Goal: Task Accomplishment & Management: Complete application form

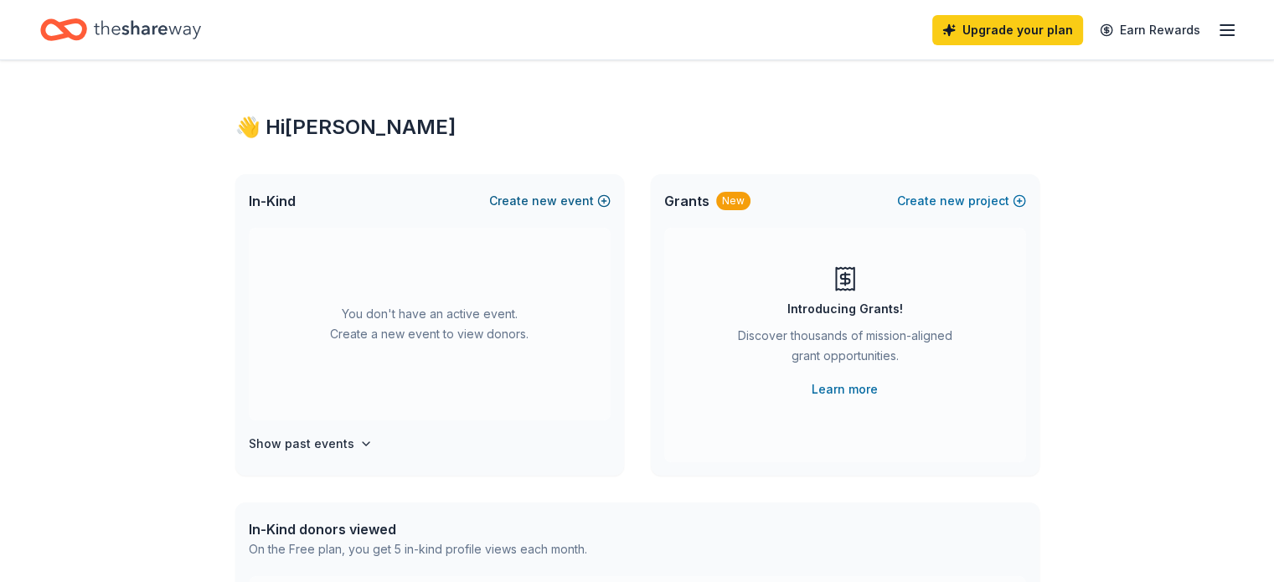
click at [600, 199] on button "Create new event" at bounding box center [549, 201] width 121 height 20
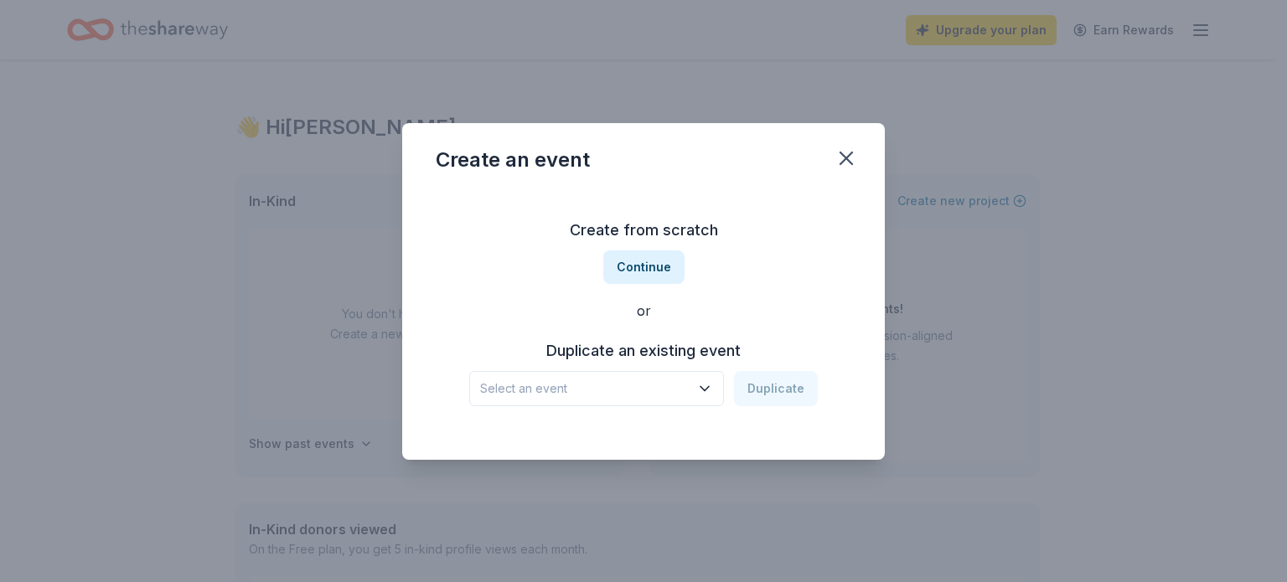
click at [604, 377] on button "Select an event" at bounding box center [596, 388] width 255 height 35
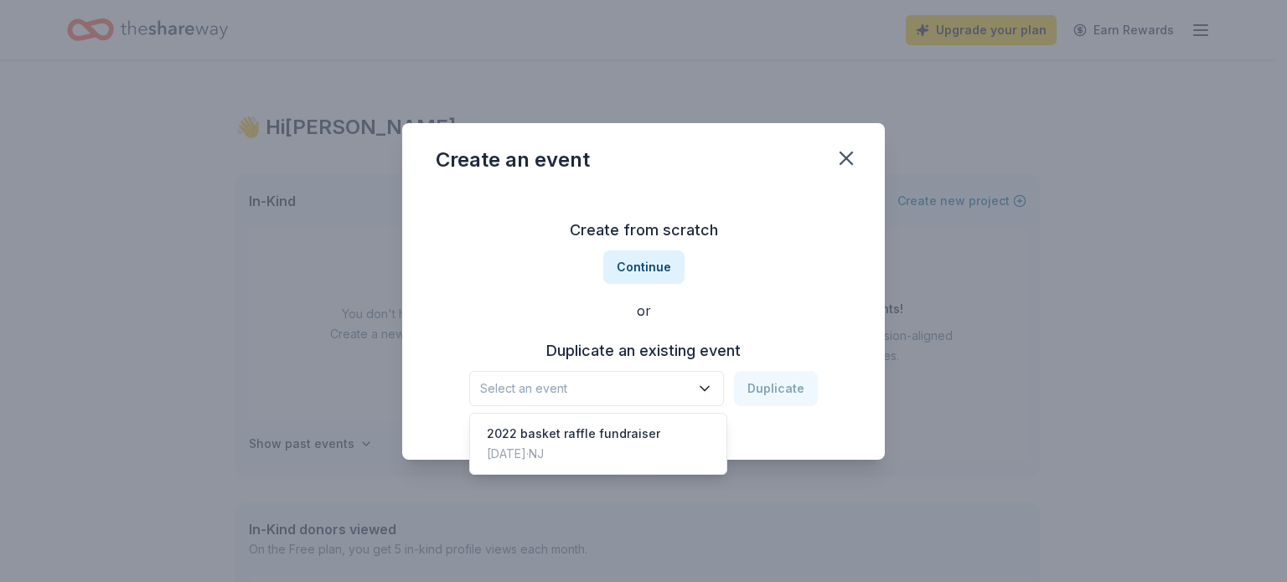
click at [604, 377] on button "Select an event" at bounding box center [596, 388] width 255 height 35
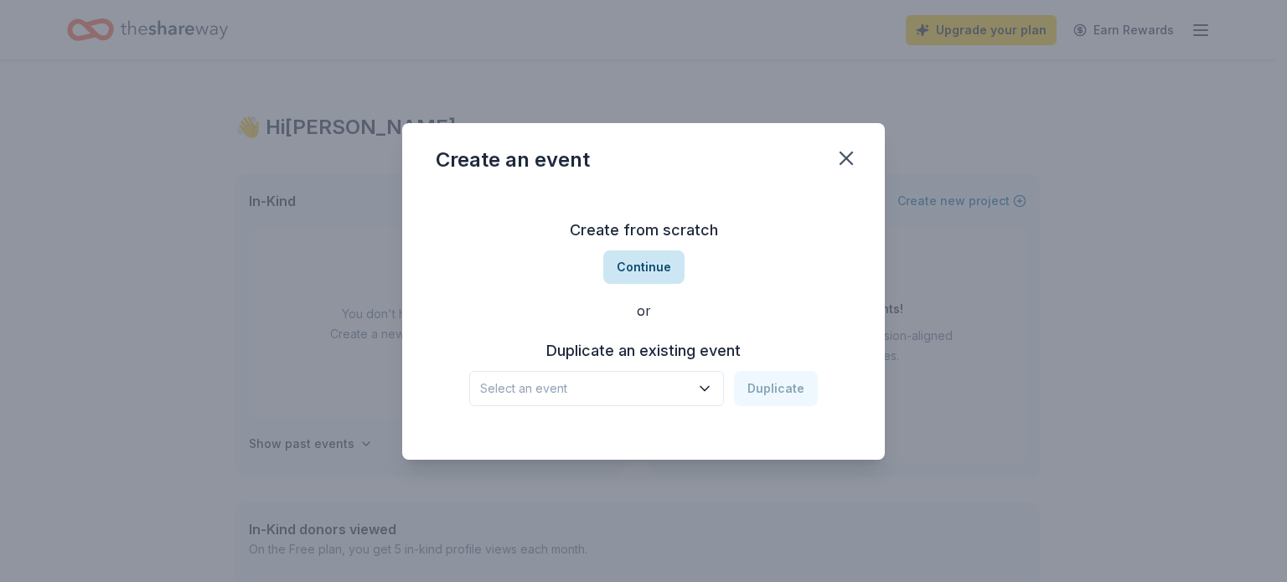
click at [639, 274] on button "Continue" at bounding box center [643, 267] width 81 height 34
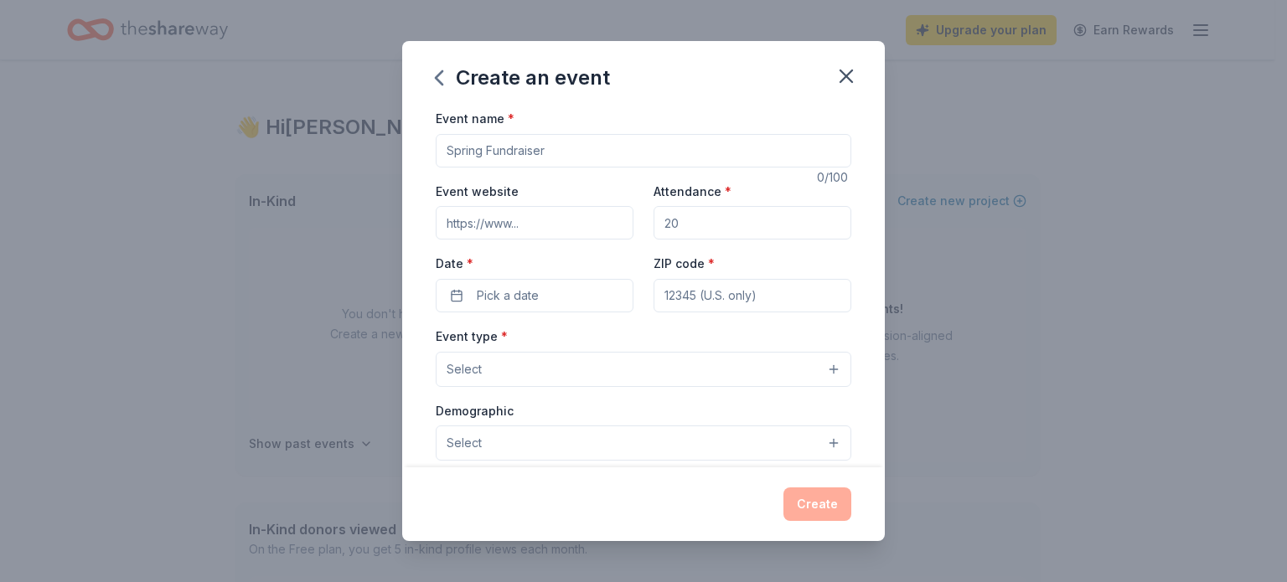
click at [577, 146] on input "Event name *" at bounding box center [643, 151] width 415 height 34
click at [550, 151] on input "Event name *" at bounding box center [643, 151] width 415 height 34
type input "pop up clothing event"
click at [730, 219] on input "Attendance *" at bounding box center [752, 223] width 198 height 34
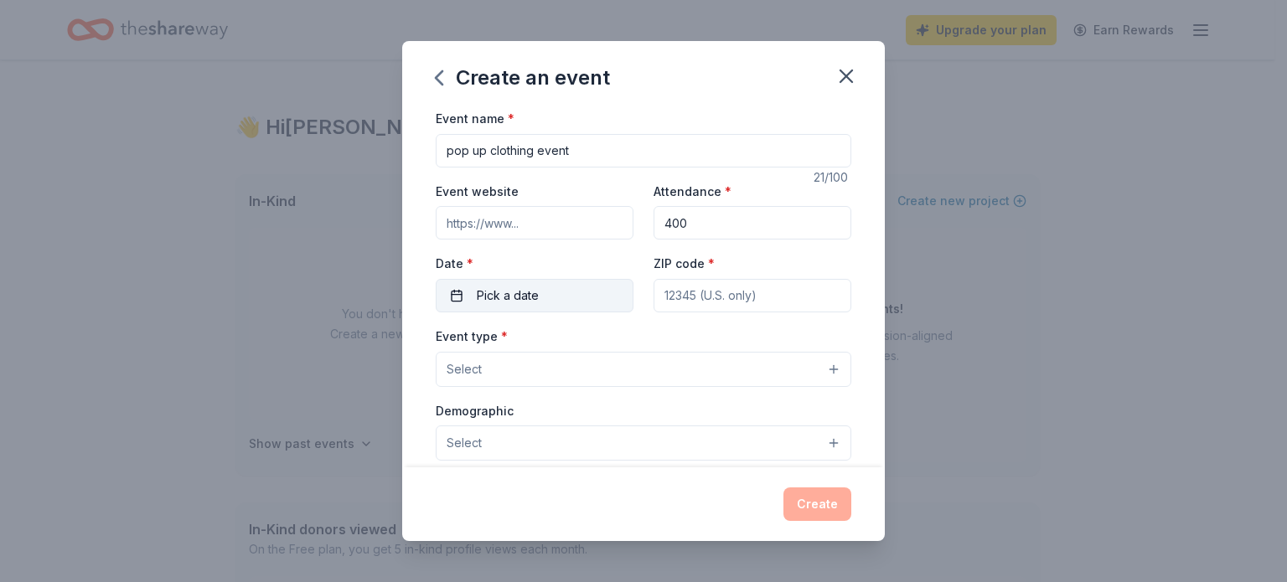
type input "400"
click at [526, 290] on span "Pick a date" at bounding box center [508, 296] width 62 height 20
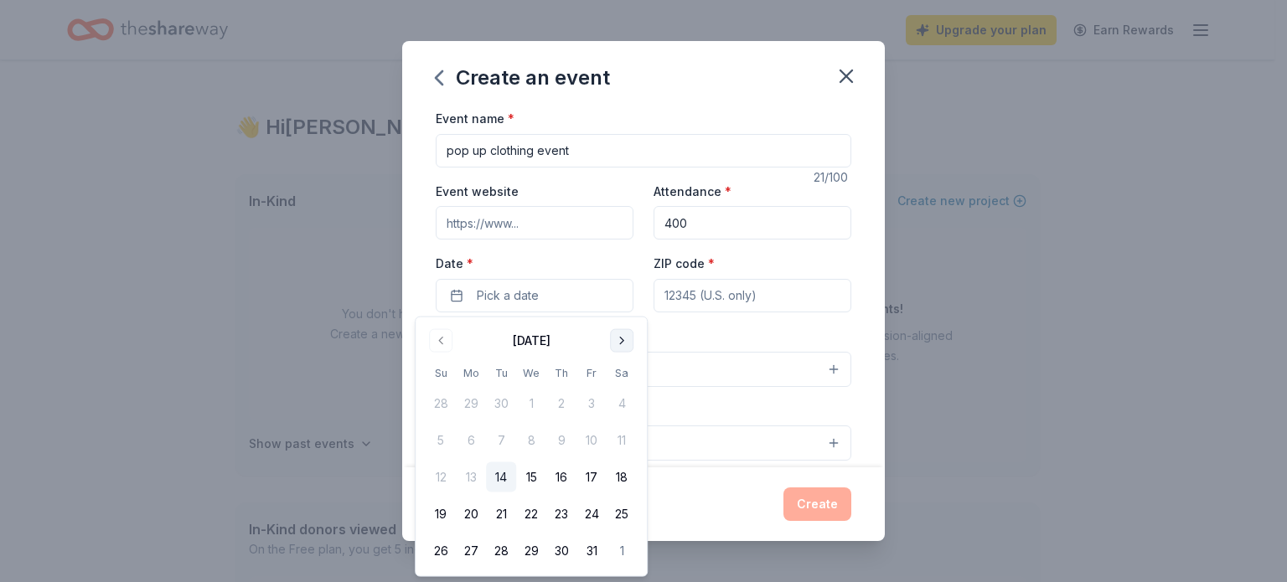
click at [627, 341] on button "Go to next month" at bounding box center [621, 340] width 23 height 23
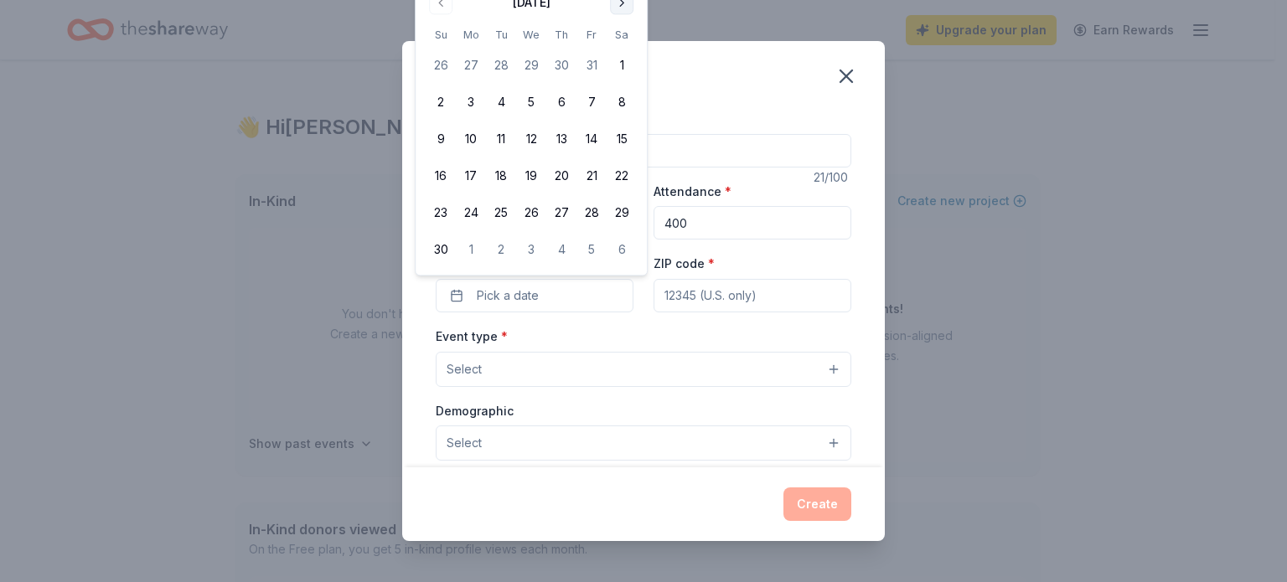
click at [630, 3] on button "Go to next month" at bounding box center [621, 2] width 23 height 23
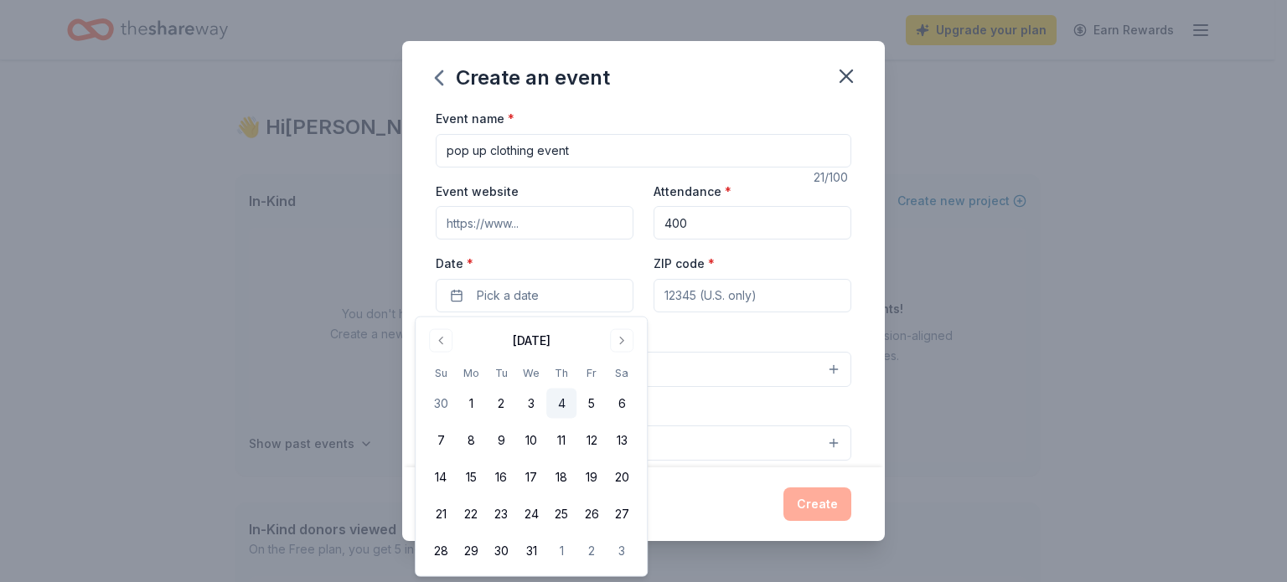
click at [566, 398] on button "4" at bounding box center [561, 404] width 30 height 30
click at [735, 297] on input "ZIP code *" at bounding box center [752, 296] width 198 height 34
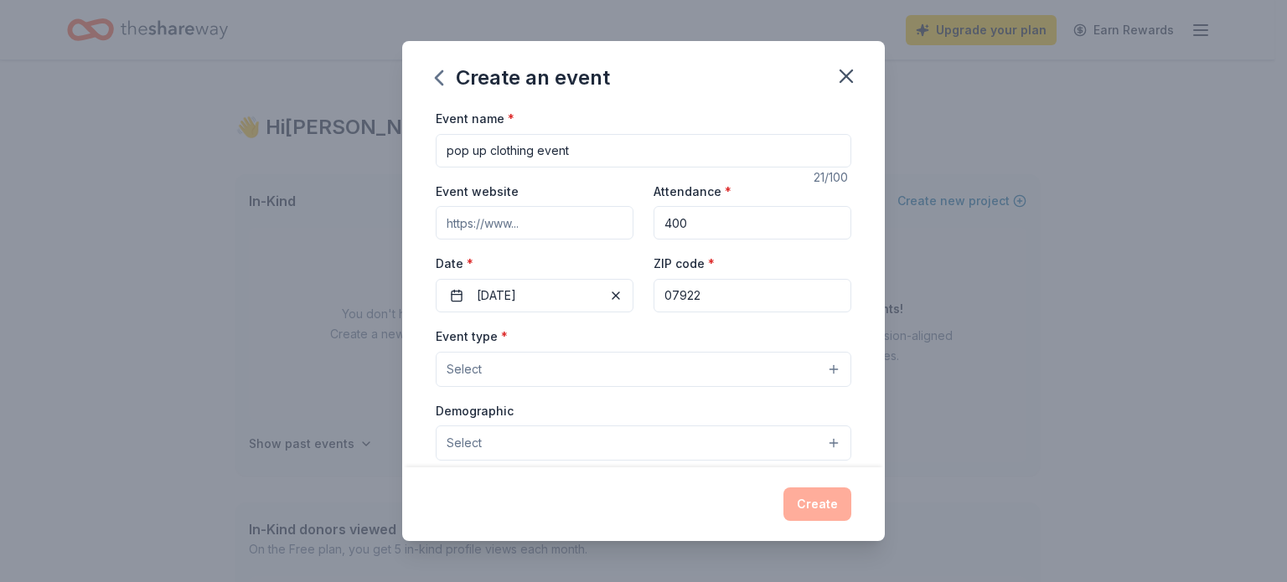
type input "07922"
drag, startPoint x: 704, startPoint y: 364, endPoint x: 706, endPoint y: 352, distance: 12.0
click at [704, 358] on button "Select" at bounding box center [643, 369] width 415 height 35
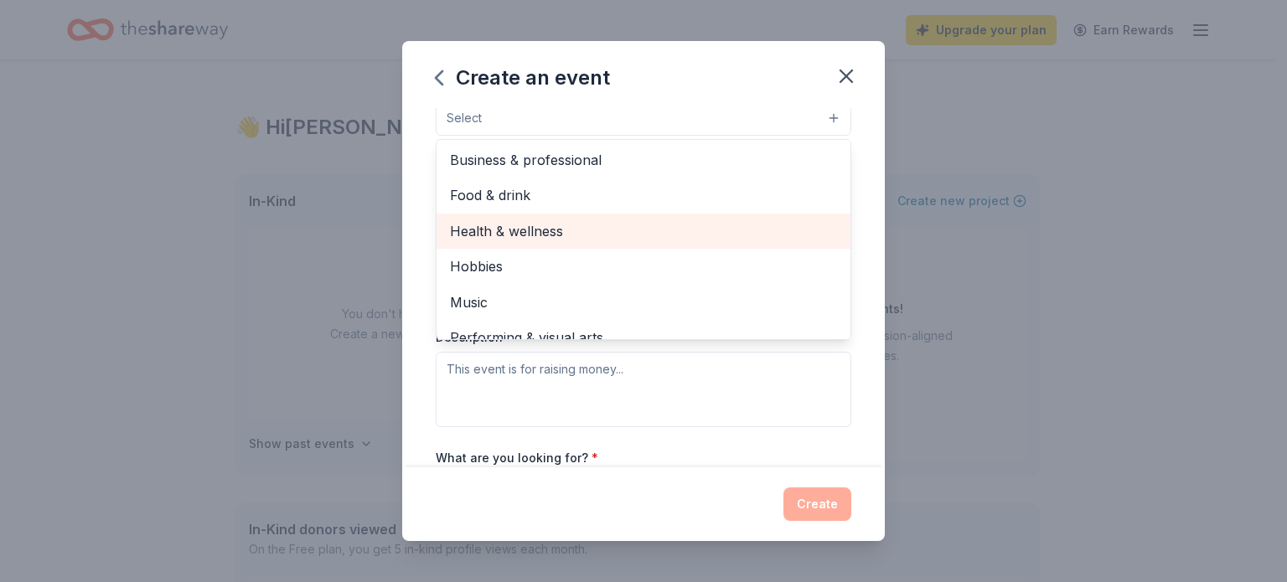
scroll to position [55, 0]
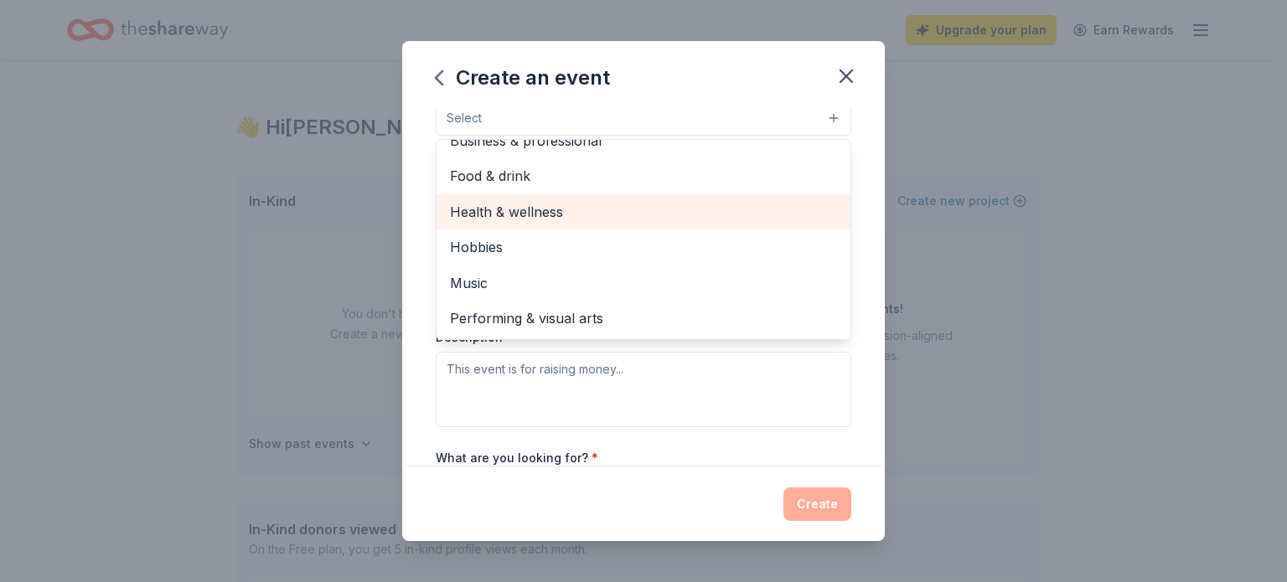
click at [550, 197] on div "Health & wellness" at bounding box center [643, 211] width 414 height 35
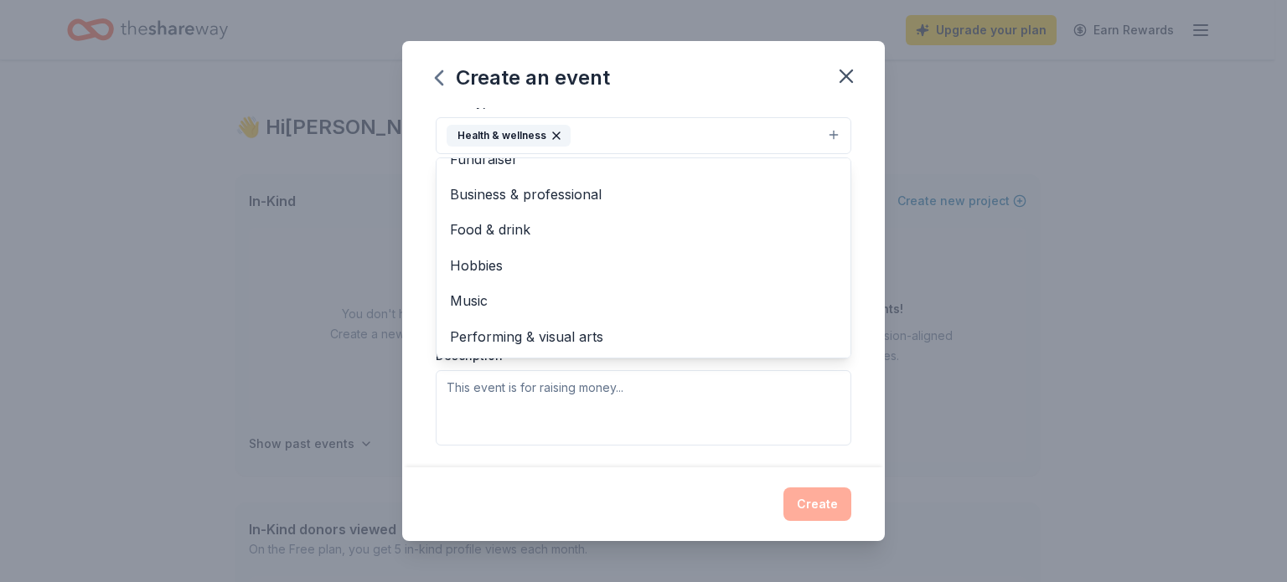
scroll to position [191, 0]
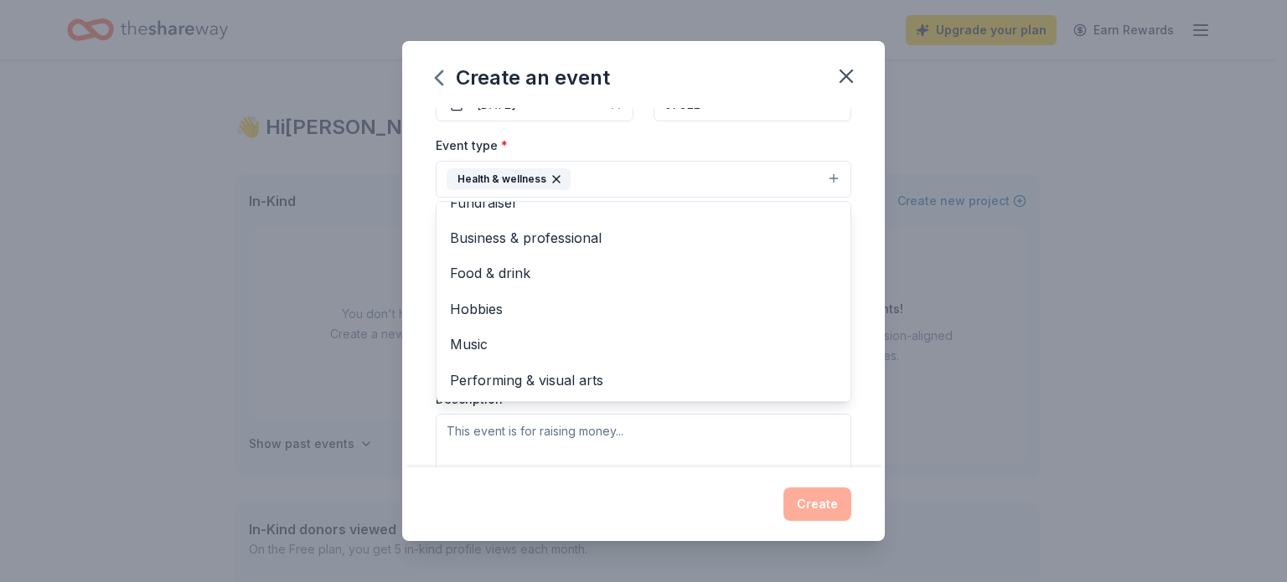
click at [776, 147] on div "Event type * Health & wellness Fundraiser Business & professional Food & drink …" at bounding box center [643, 166] width 415 height 63
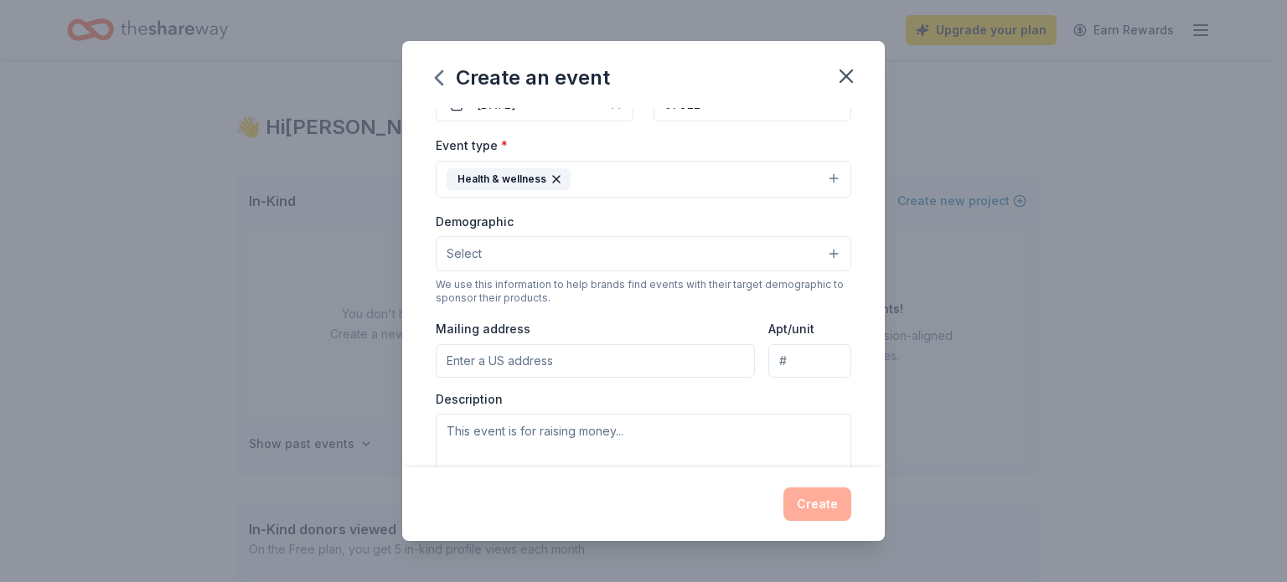
click at [540, 247] on button "Select" at bounding box center [643, 253] width 415 height 35
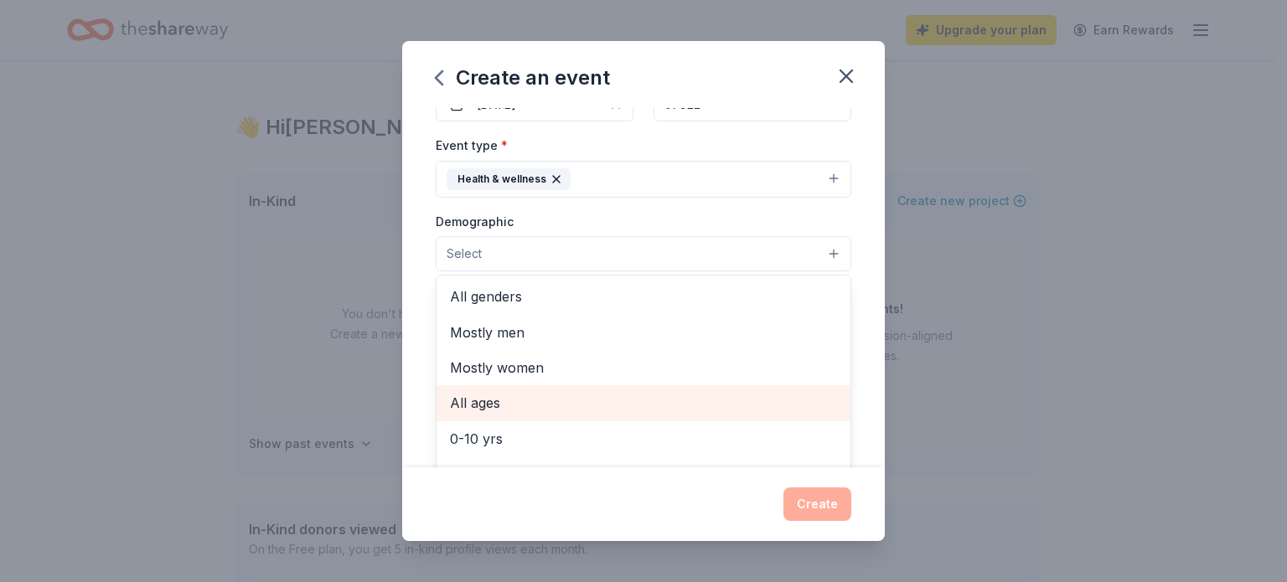
scroll to position [84, 0]
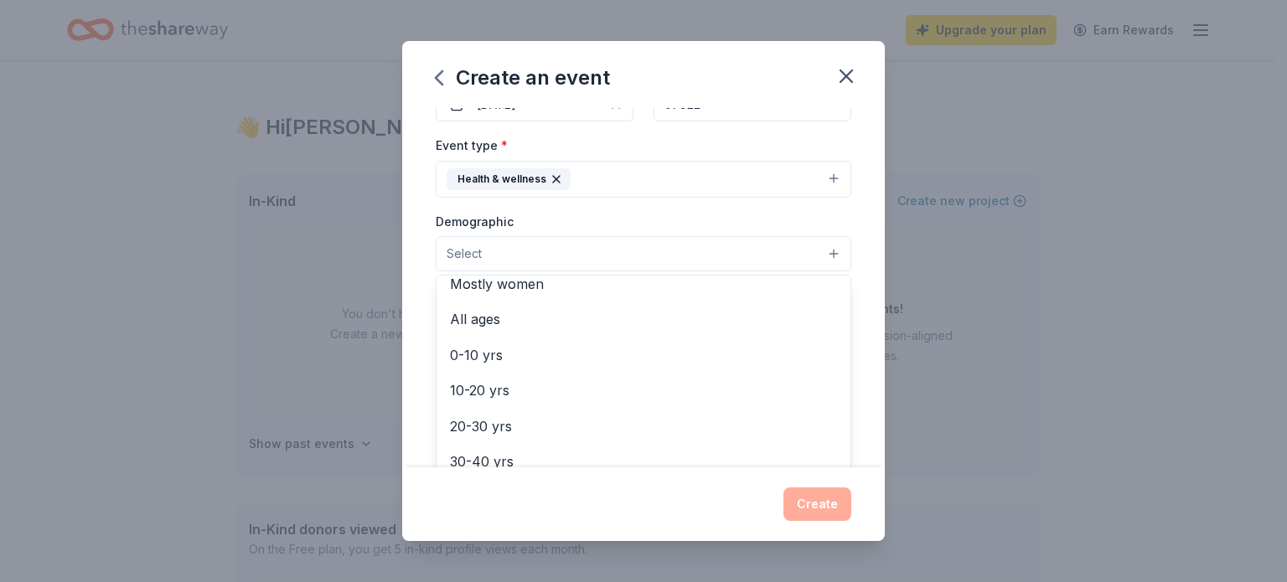
click at [646, 209] on div "Event type * Health & wellness Demographic Select All genders Mostly men Mostly…" at bounding box center [643, 312] width 415 height 354
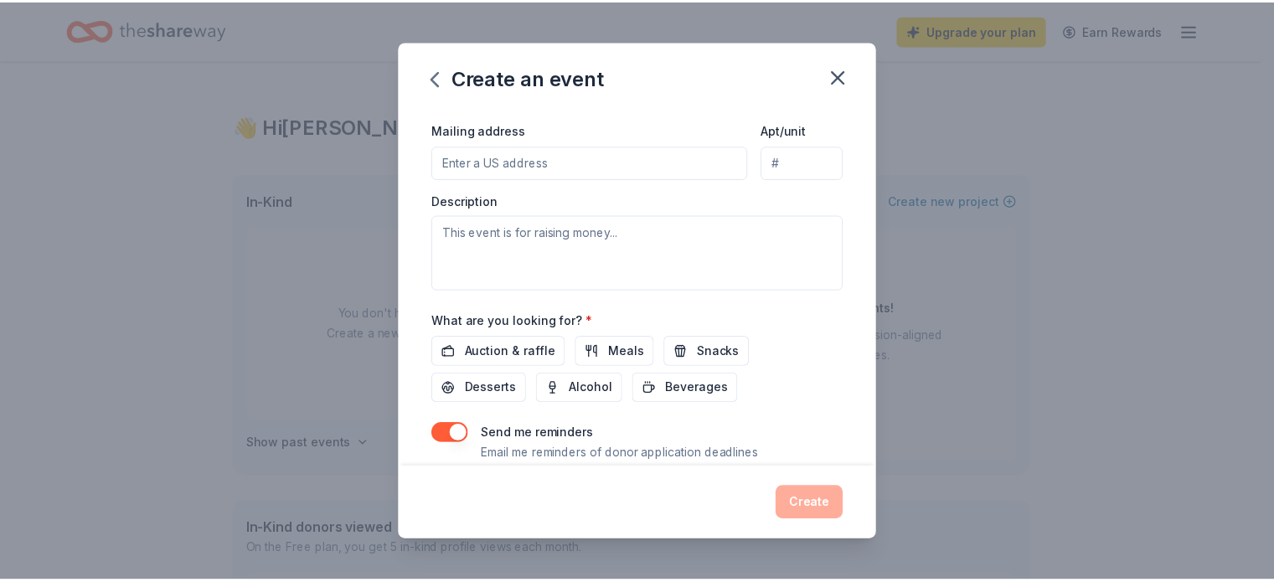
scroll to position [442, 0]
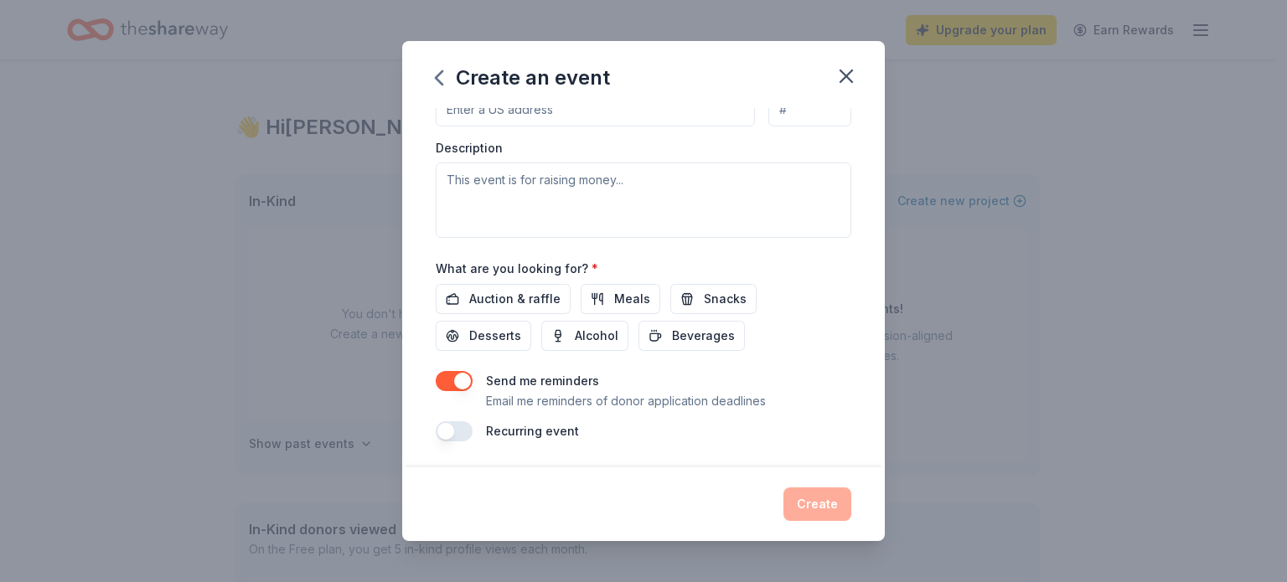
click at [457, 377] on button "button" at bounding box center [454, 381] width 37 height 20
click at [546, 294] on span "Auction & raffle" at bounding box center [514, 299] width 91 height 20
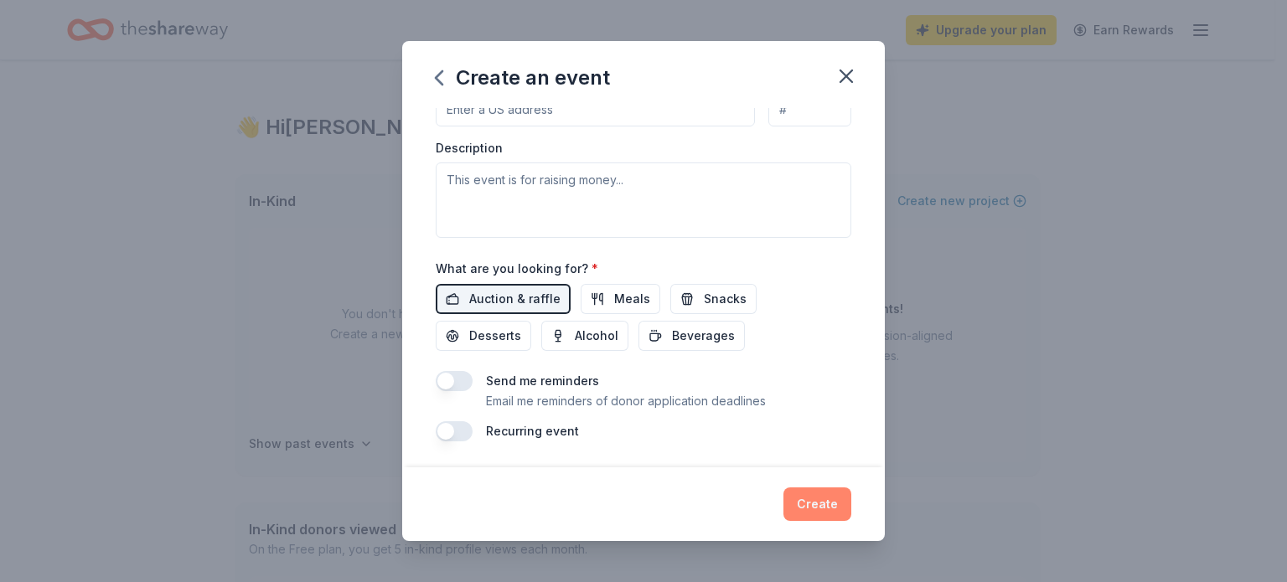
click at [804, 493] on button "Create" at bounding box center [817, 505] width 68 height 34
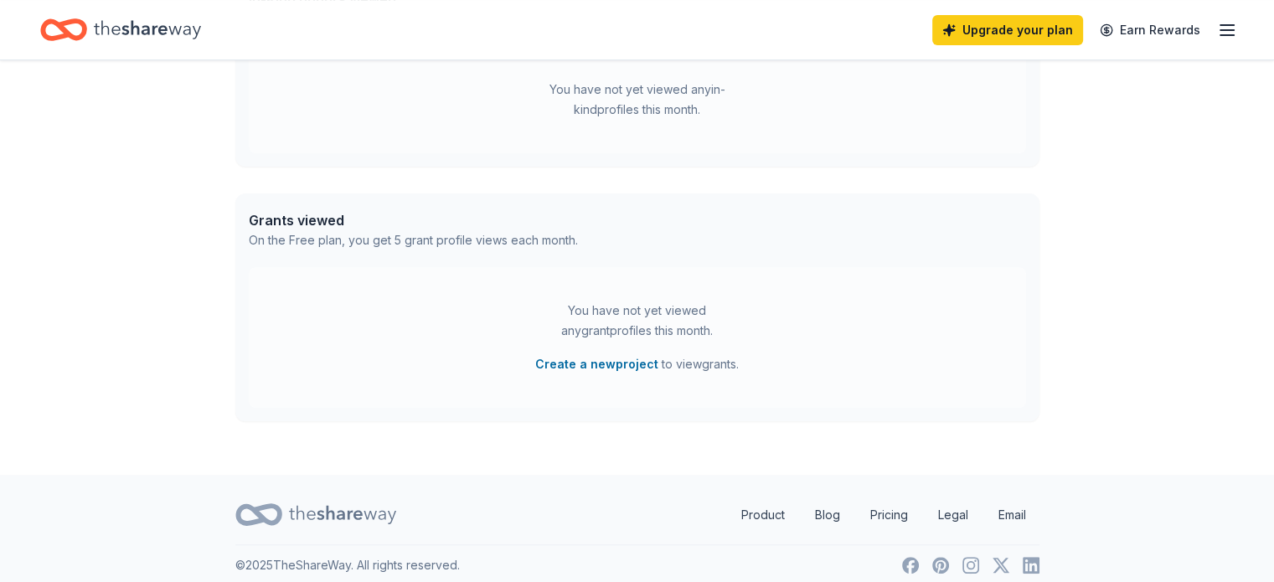
scroll to position [543, 0]
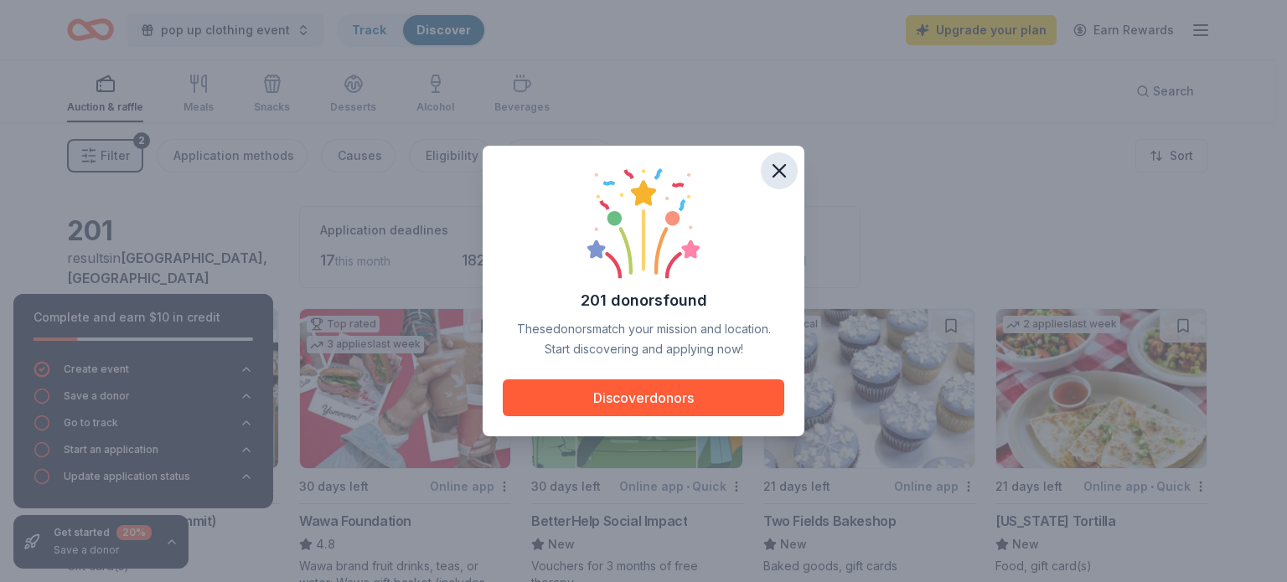
click at [775, 159] on icon "button" at bounding box center [778, 170] width 23 height 23
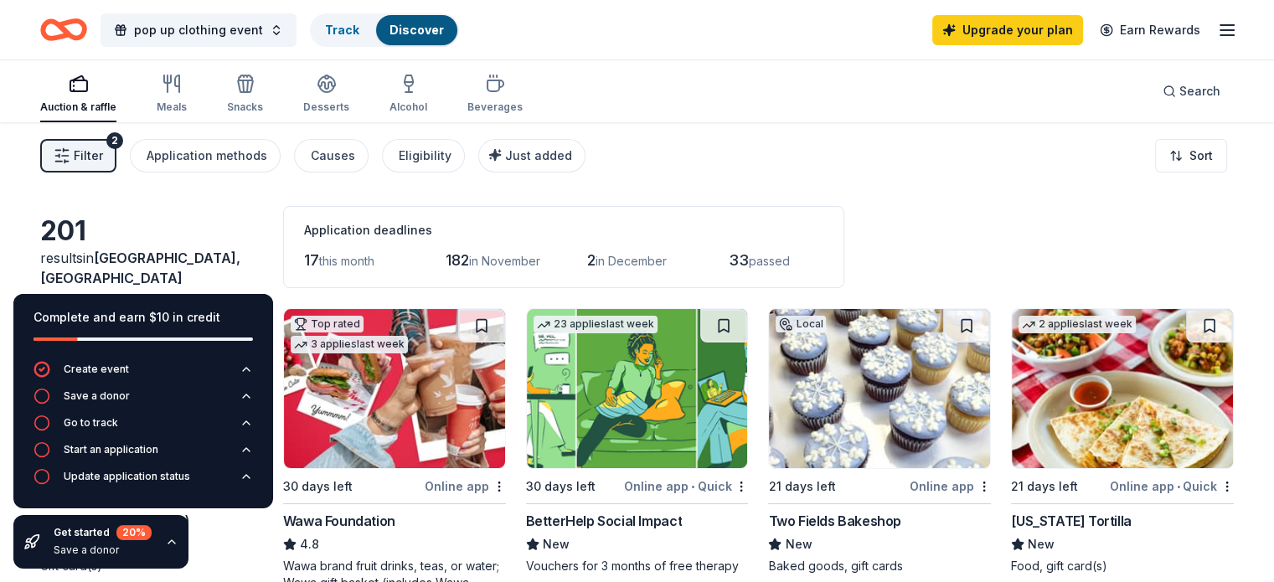
click at [61, 150] on line "button" at bounding box center [58, 150] width 5 height 0
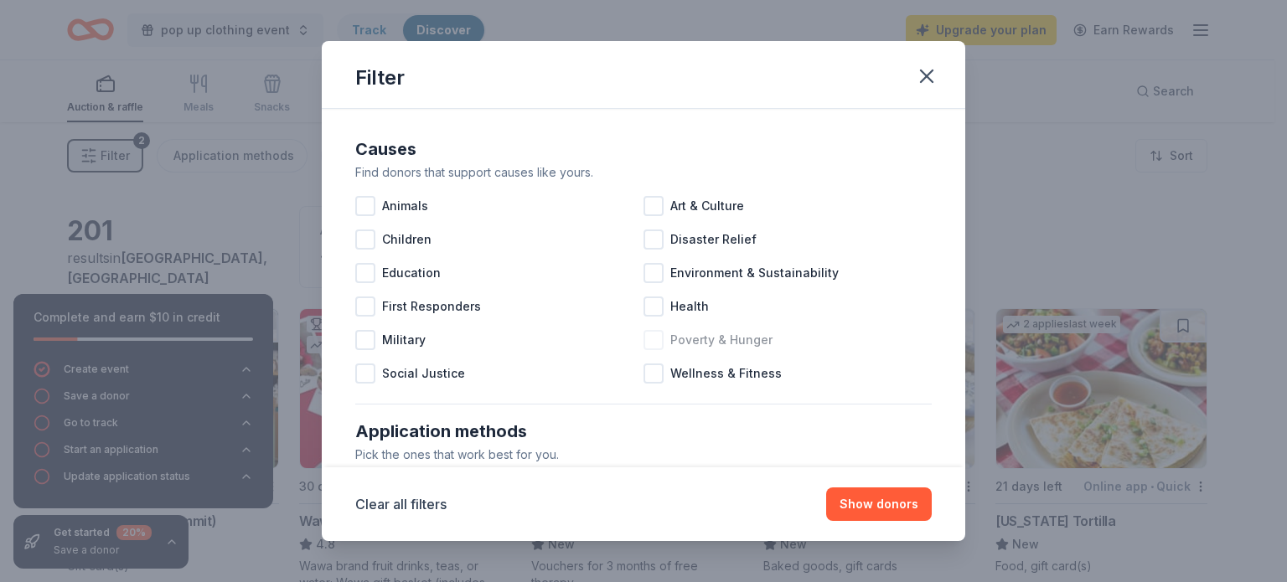
click at [643, 334] on div at bounding box center [653, 340] width 20 height 20
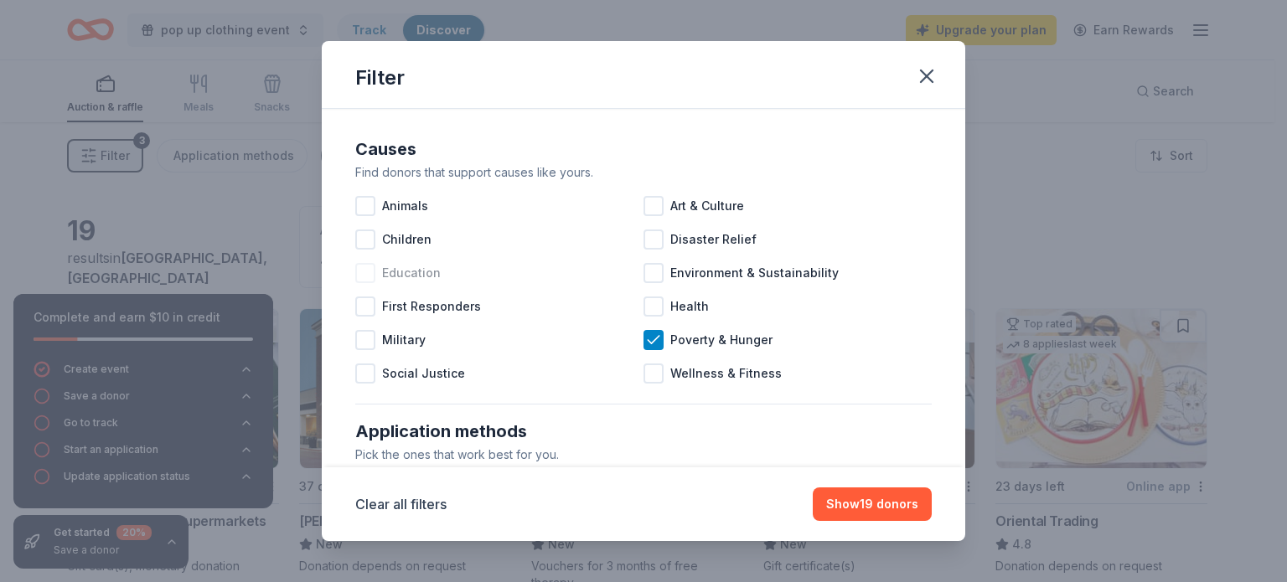
click at [365, 267] on div at bounding box center [365, 273] width 20 height 20
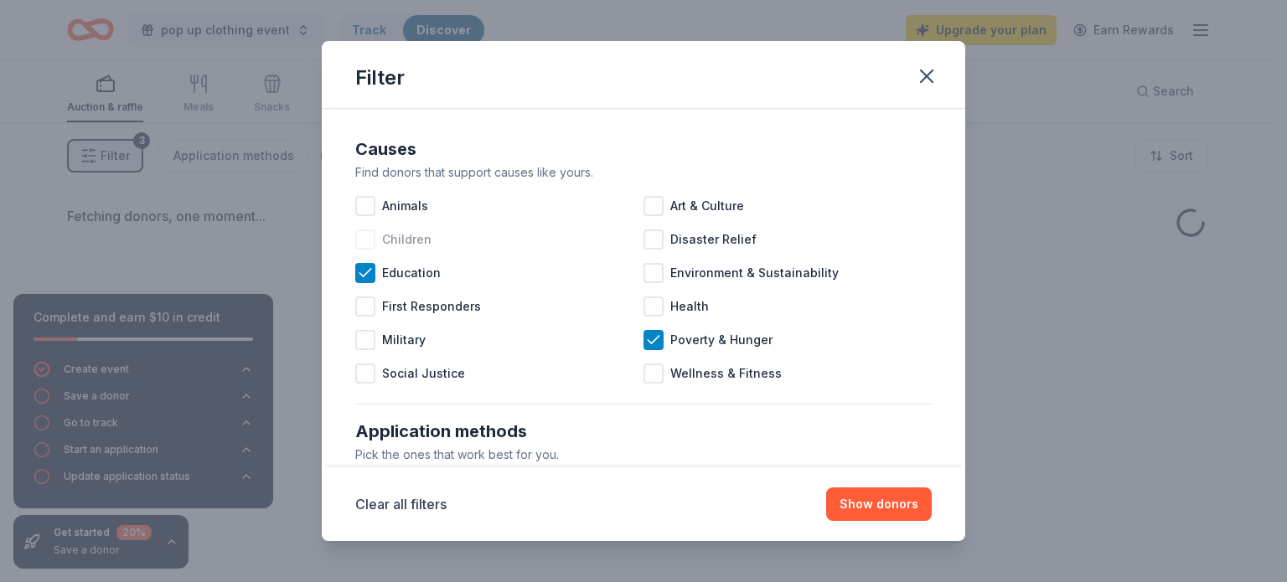
click at [365, 240] on div at bounding box center [365, 240] width 20 height 20
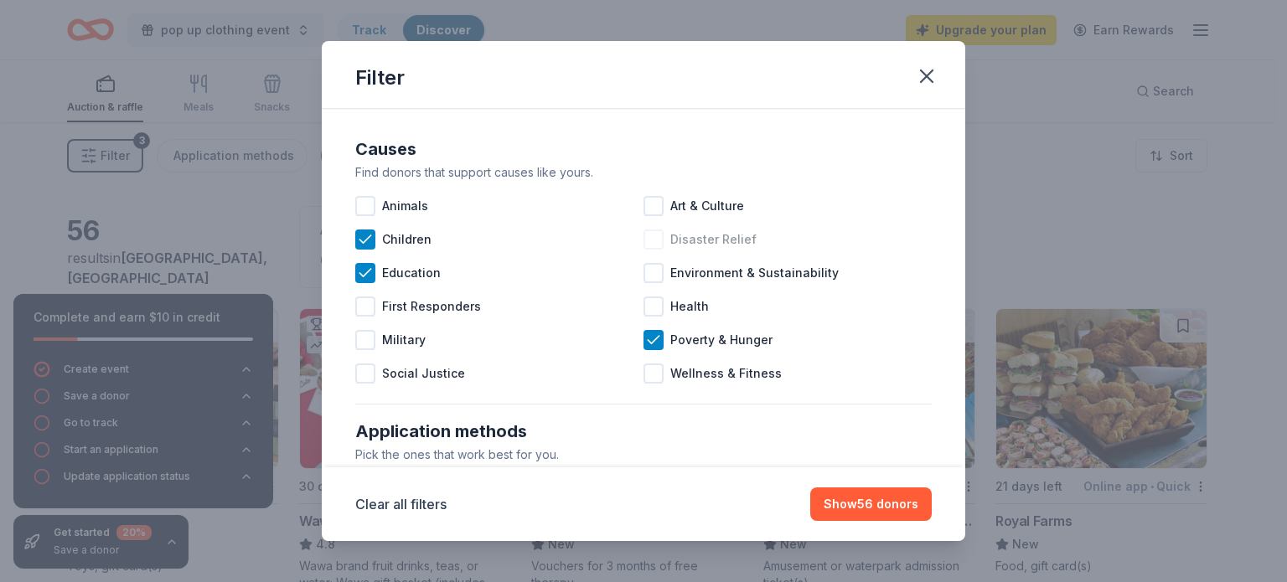
click at [758, 241] on div "Disaster Relief" at bounding box center [787, 240] width 288 height 34
click at [850, 502] on button "Show 58 donors" at bounding box center [870, 505] width 121 height 34
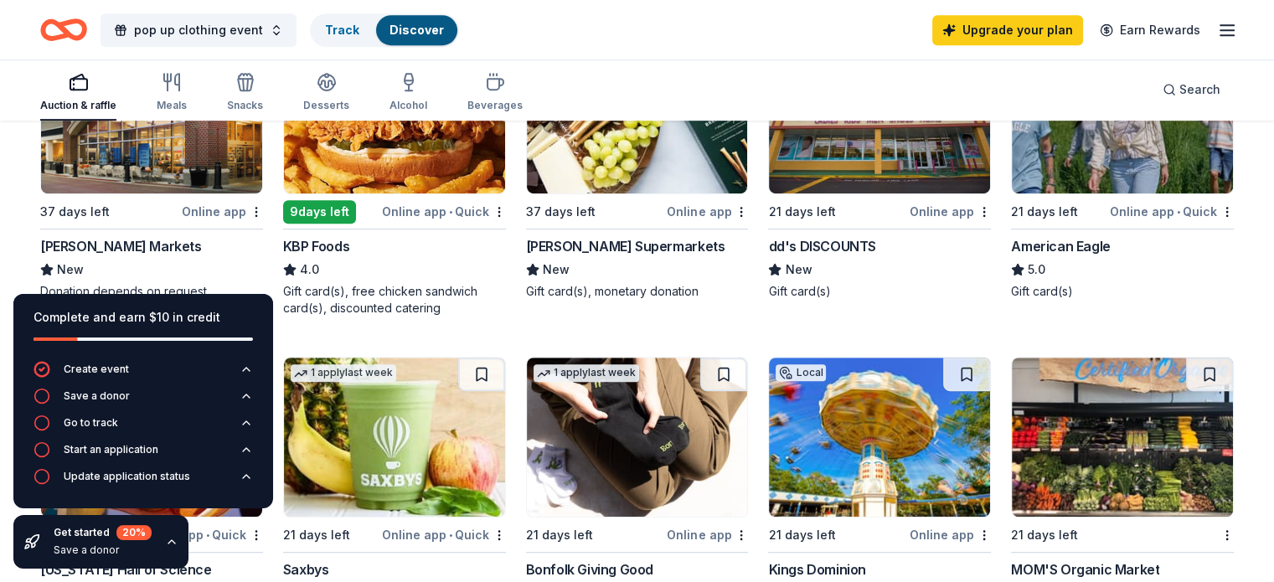
scroll to position [838, 0]
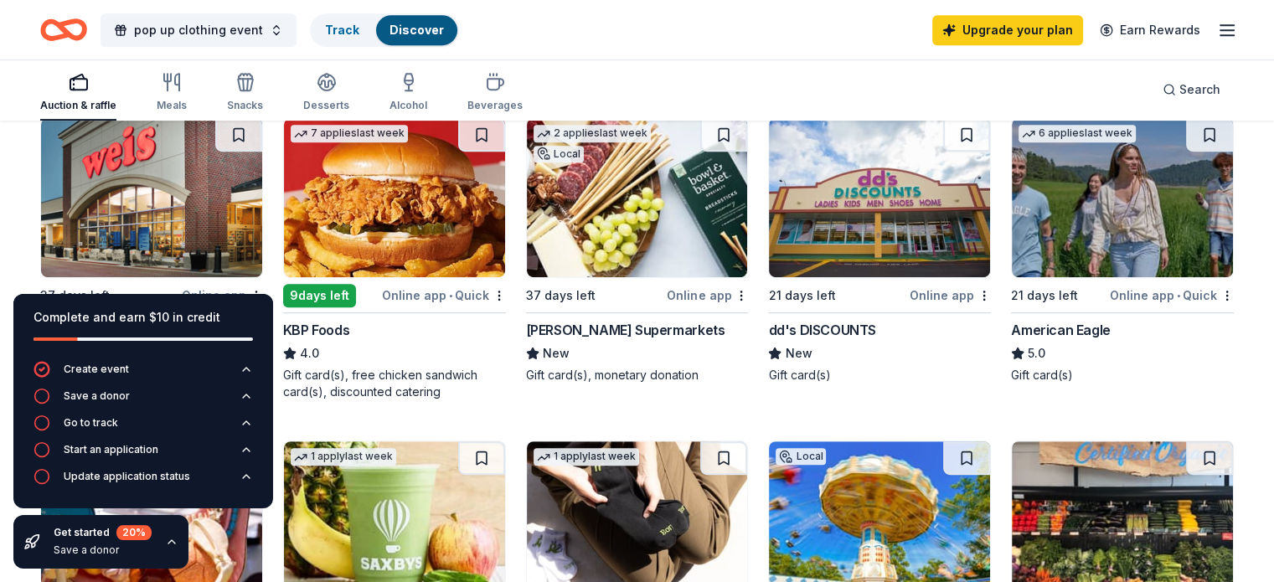
click at [1116, 230] on img at bounding box center [1122, 197] width 221 height 159
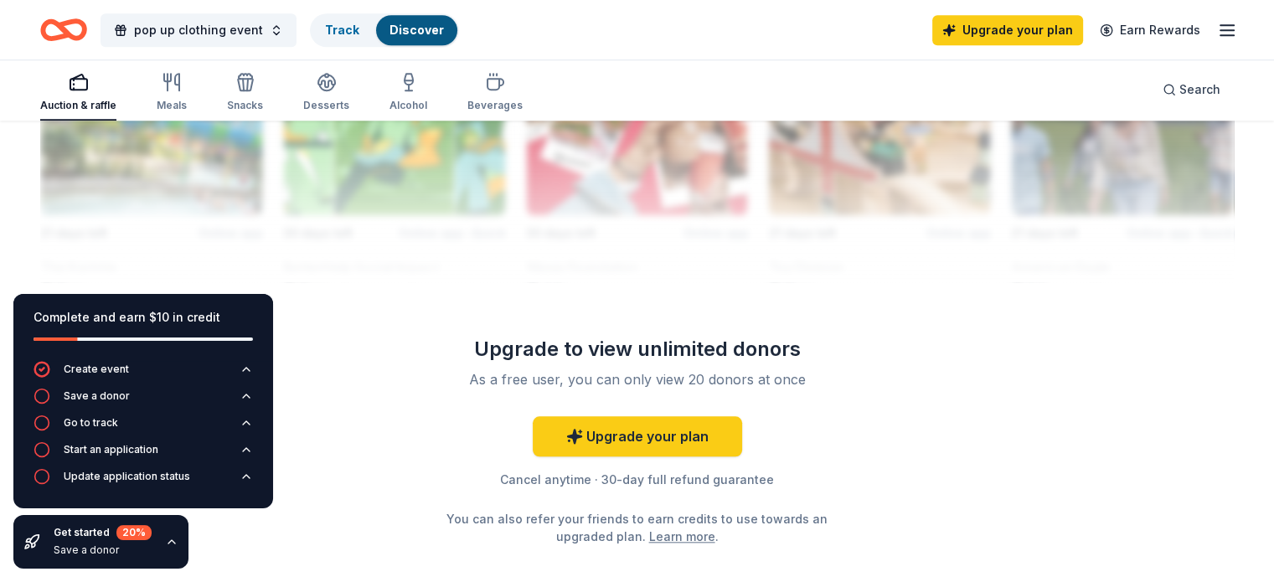
scroll to position [1592, 0]
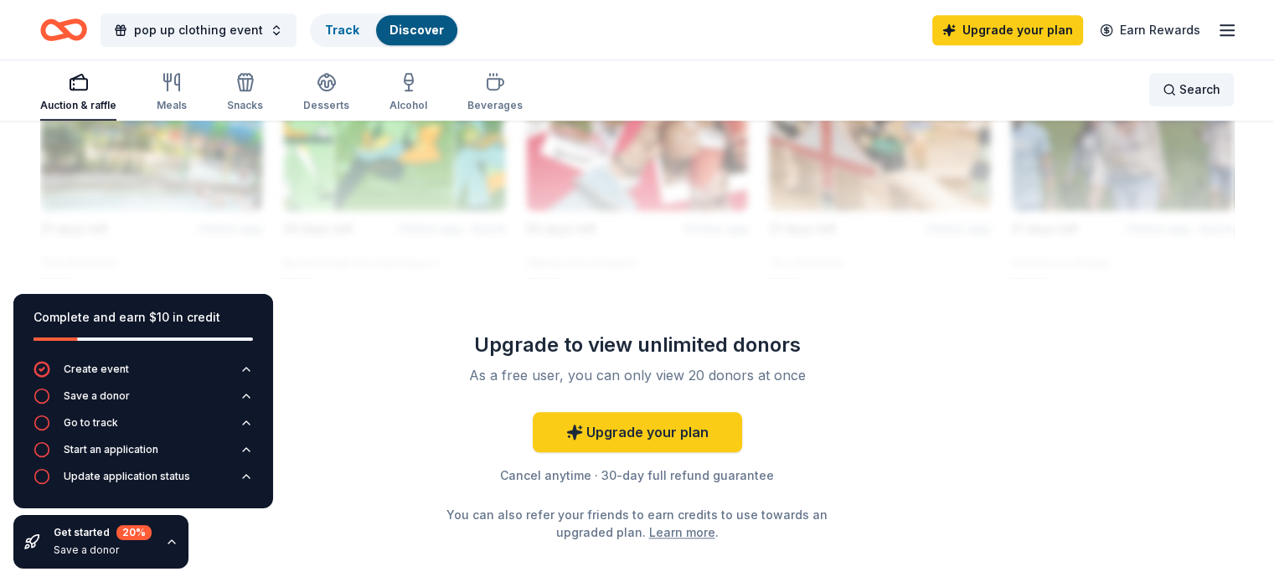
click at [1185, 94] on span "Search" at bounding box center [1199, 90] width 41 height 20
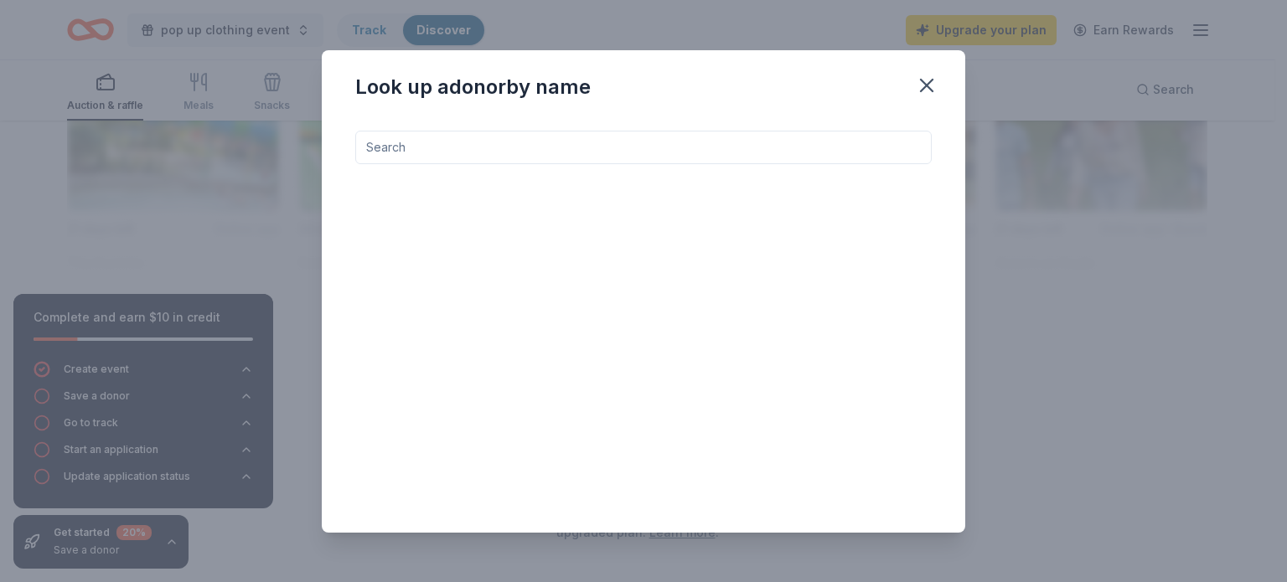
click at [575, 163] on input at bounding box center [643, 148] width 576 height 34
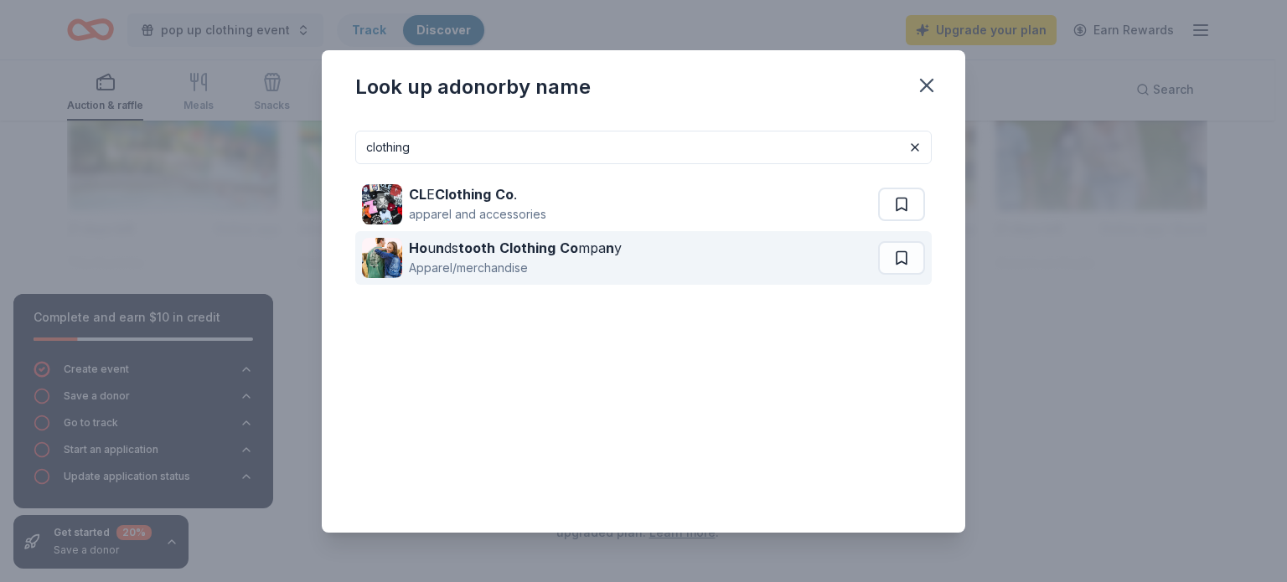
type input "clothing"
click at [609, 274] on div "Apparel/merchandise" at bounding box center [515, 268] width 213 height 20
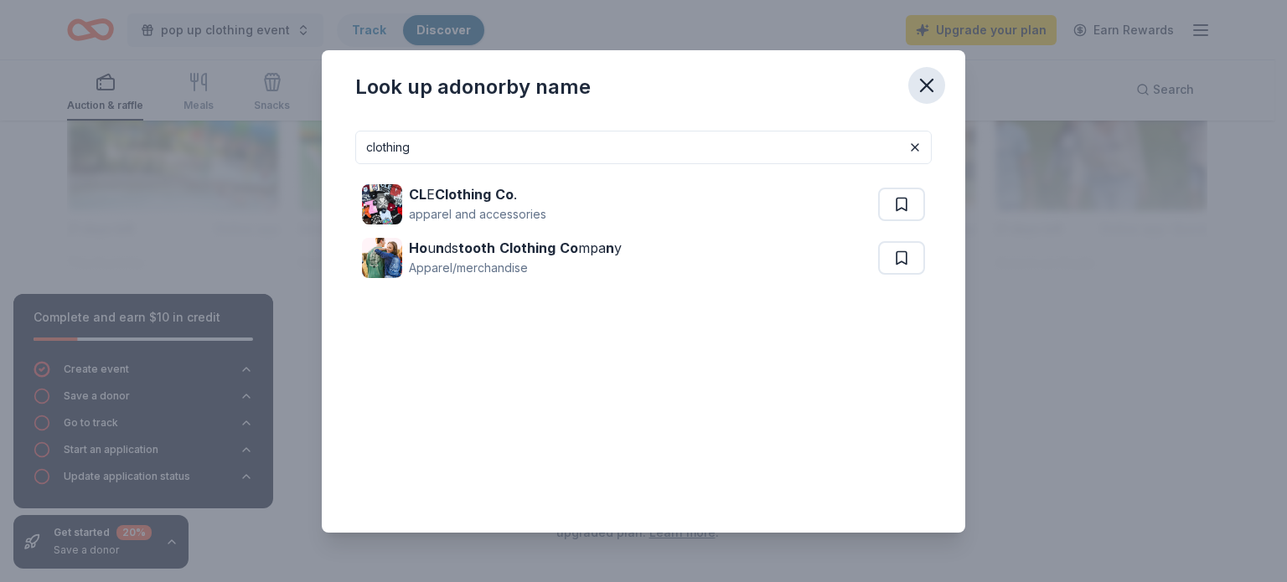
click at [931, 92] on icon "button" at bounding box center [926, 85] width 23 height 23
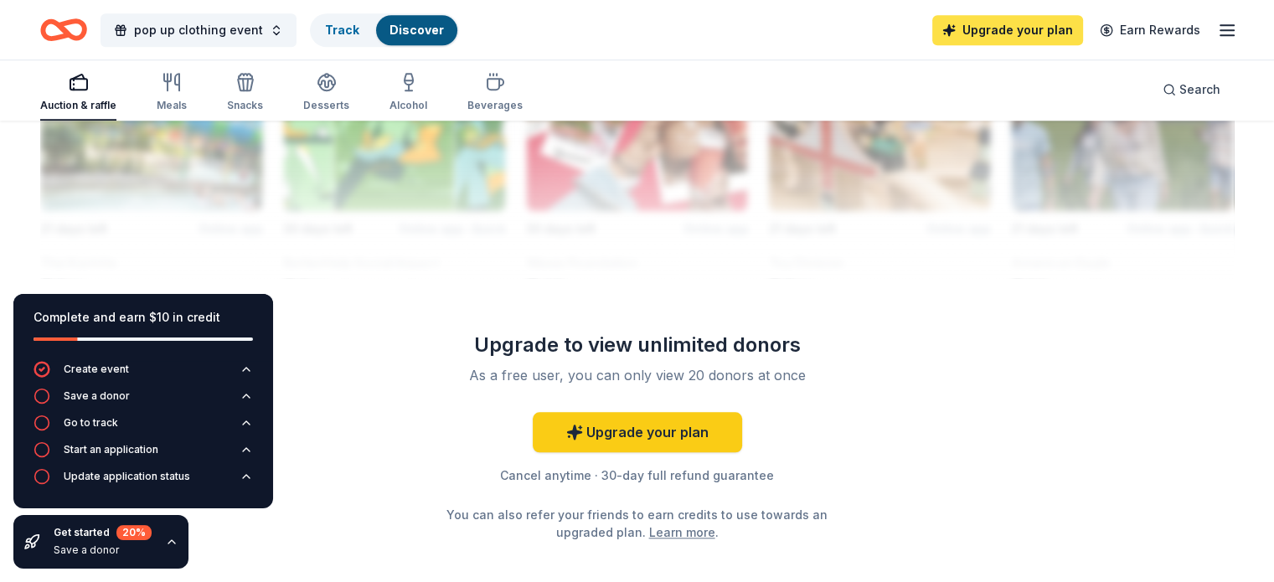
click at [932, 26] on link "Upgrade your plan" at bounding box center [1007, 30] width 151 height 30
click at [962, 21] on link "Upgrade your plan" at bounding box center [1007, 30] width 151 height 30
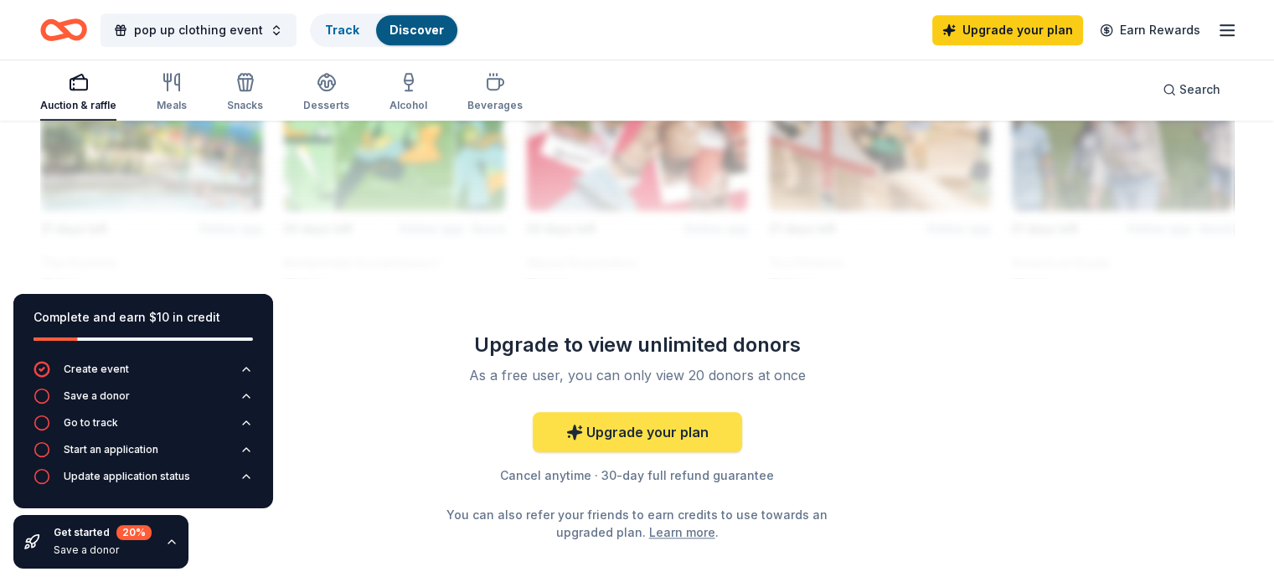
click at [654, 415] on link "Upgrade your plan" at bounding box center [637, 432] width 209 height 40
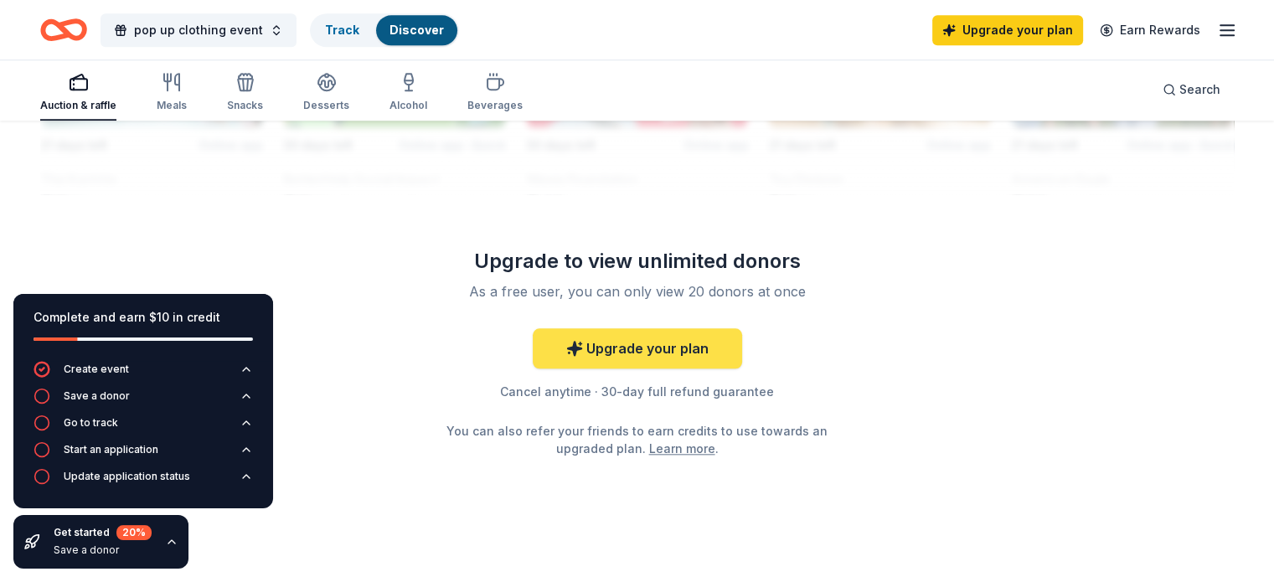
click at [694, 345] on link "Upgrade your plan" at bounding box center [637, 348] width 209 height 40
click at [168, 544] on icon "button" at bounding box center [171, 541] width 13 height 13
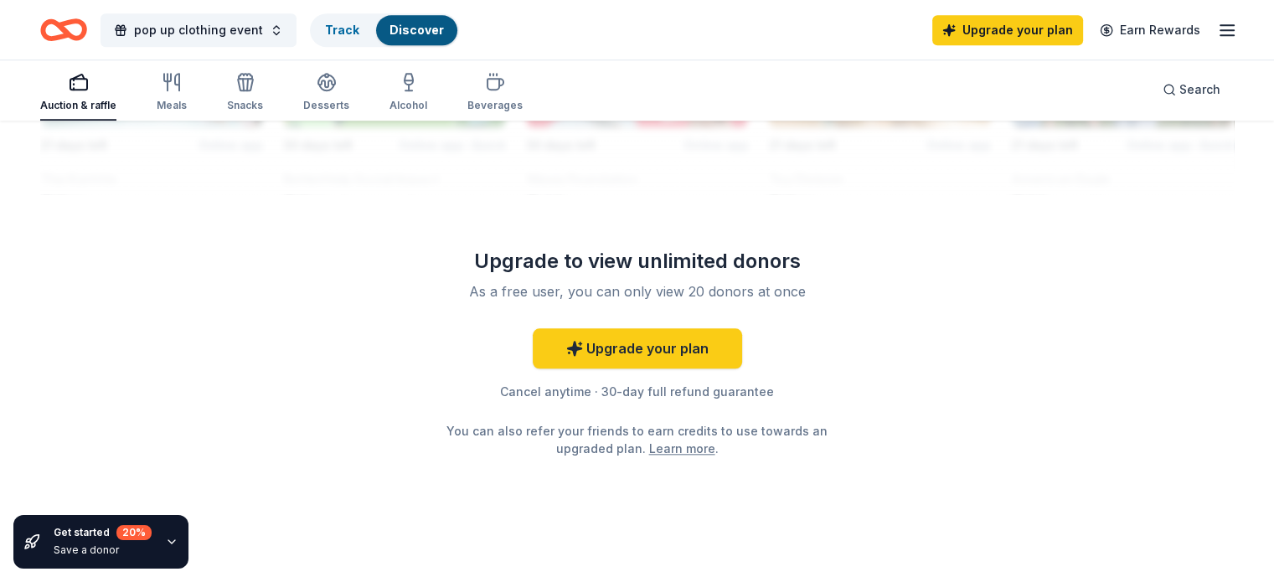
click at [168, 544] on icon "button" at bounding box center [171, 541] width 13 height 13
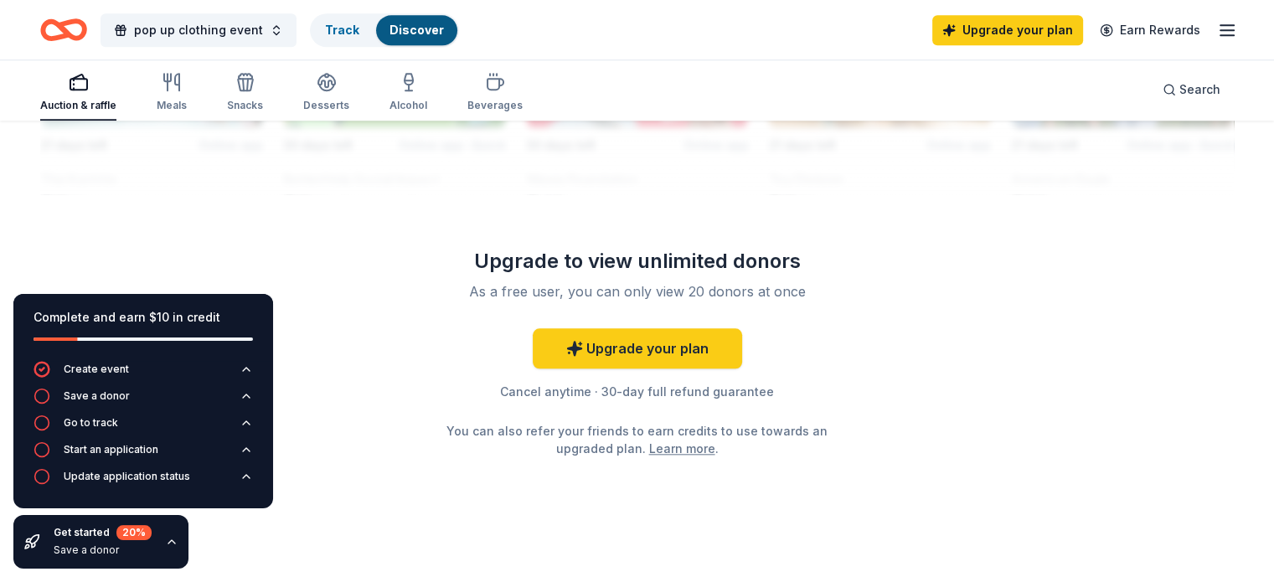
click at [168, 544] on icon "button" at bounding box center [171, 541] width 13 height 13
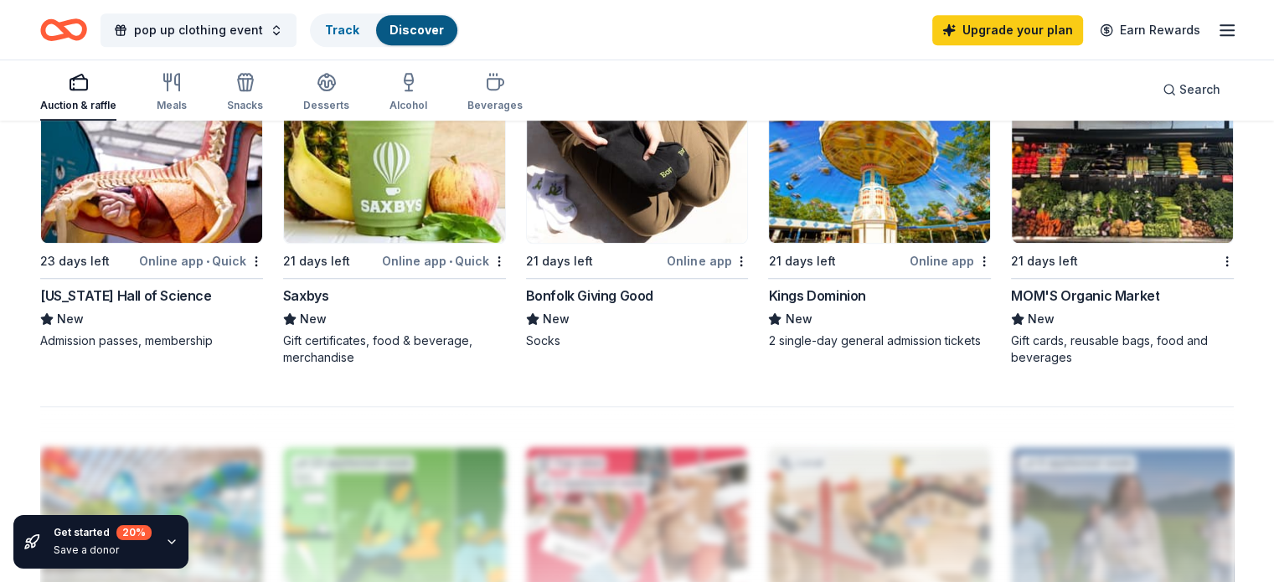
scroll to position [1089, 0]
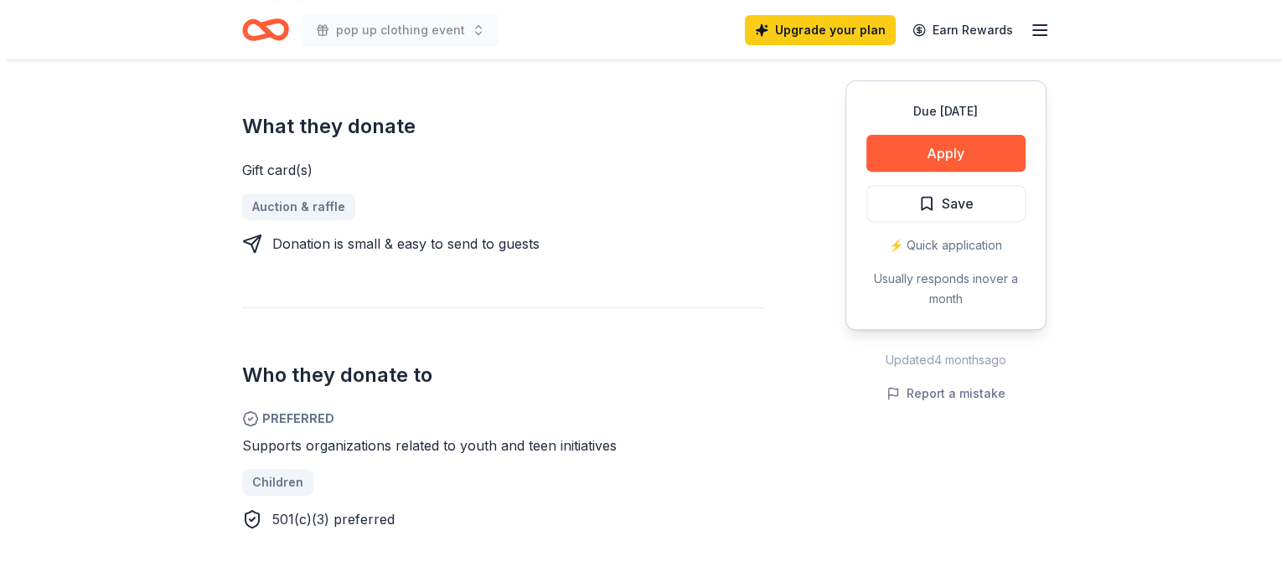
scroll to position [586, 0]
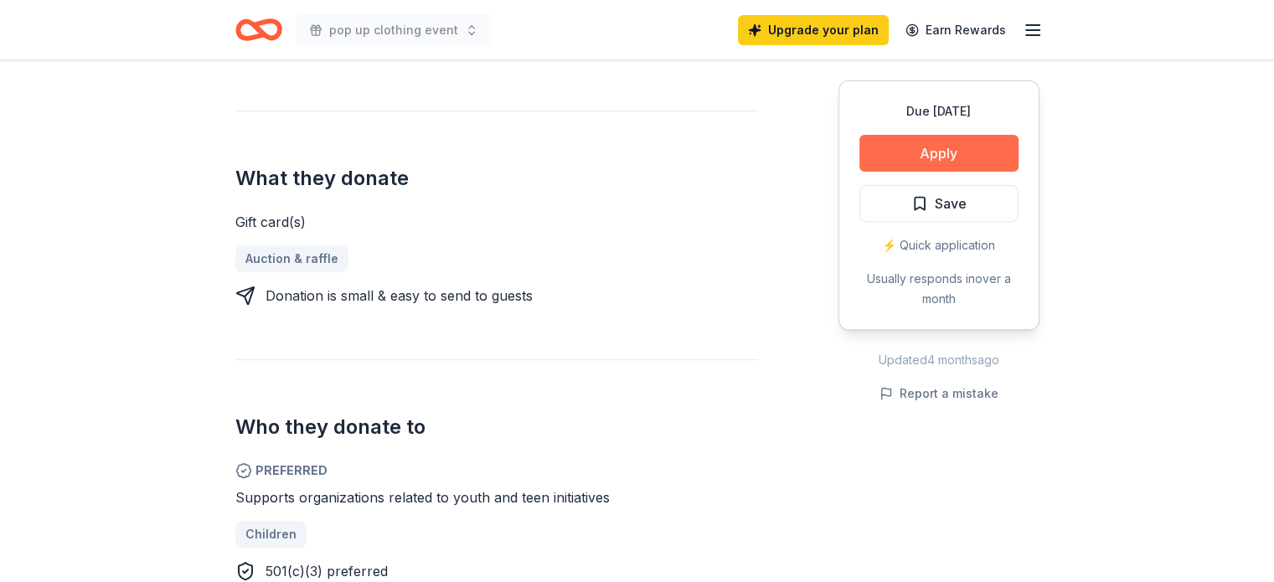
click at [953, 157] on button "Apply" at bounding box center [938, 153] width 159 height 37
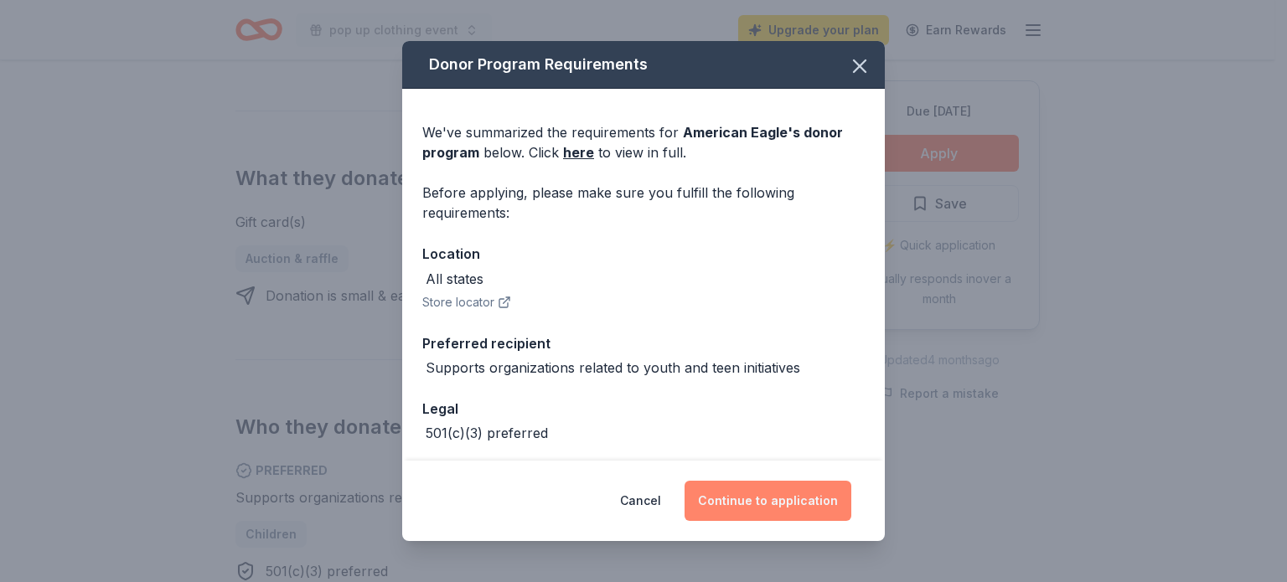
click at [777, 505] on button "Continue to application" at bounding box center [767, 501] width 167 height 40
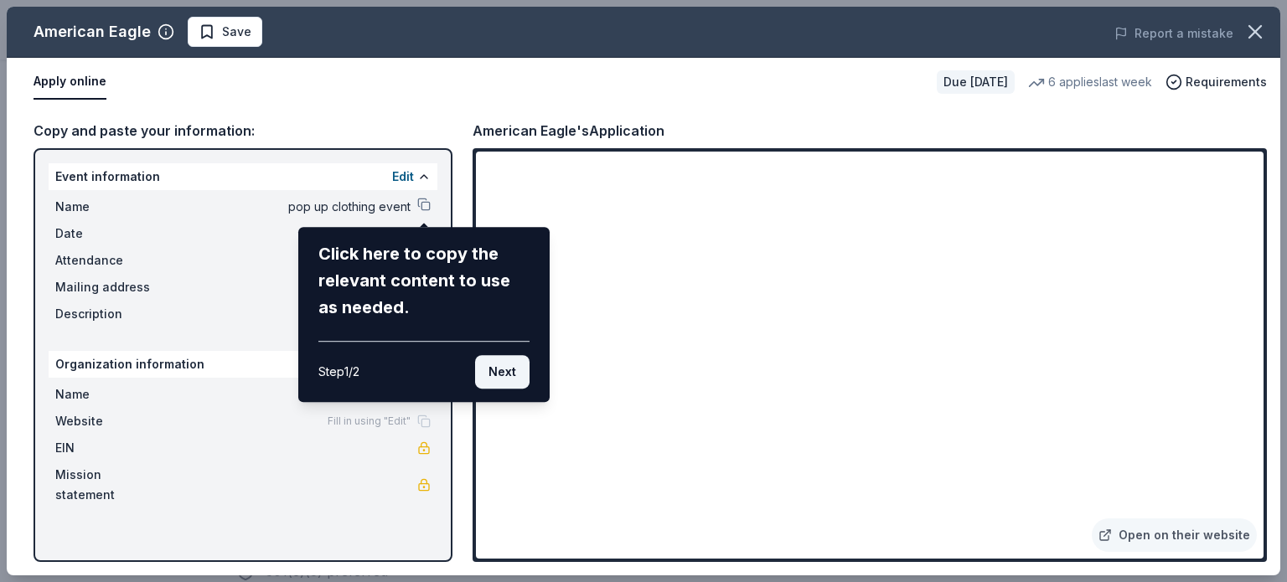
click at [500, 361] on button "Next" at bounding box center [502, 372] width 54 height 34
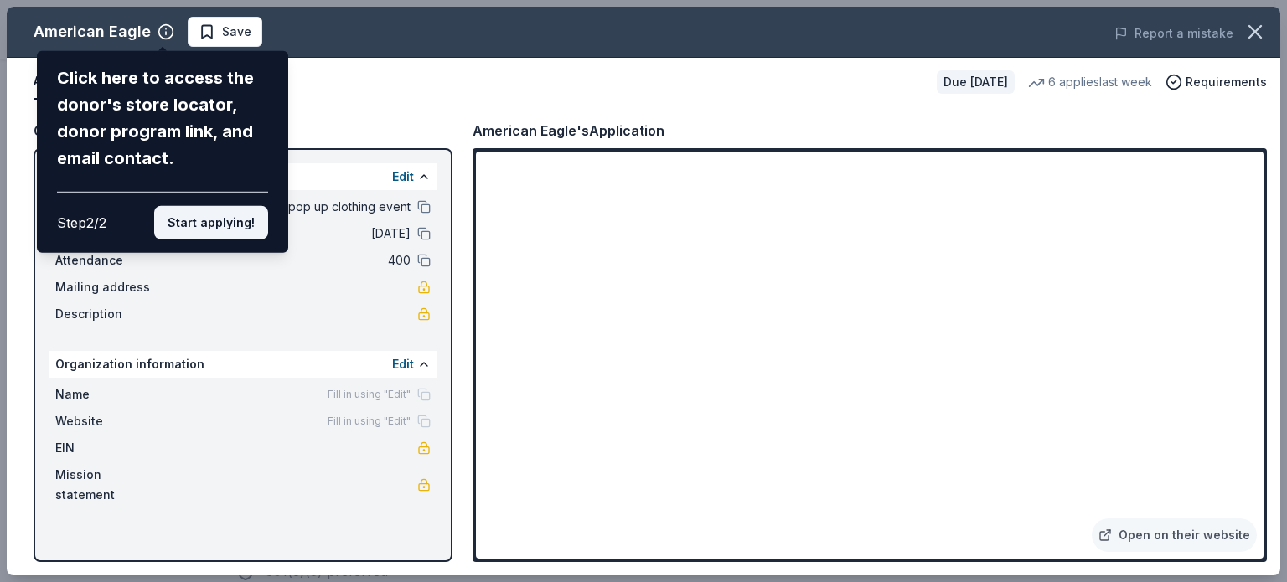
click at [255, 224] on button "Start applying!" at bounding box center [211, 223] width 114 height 34
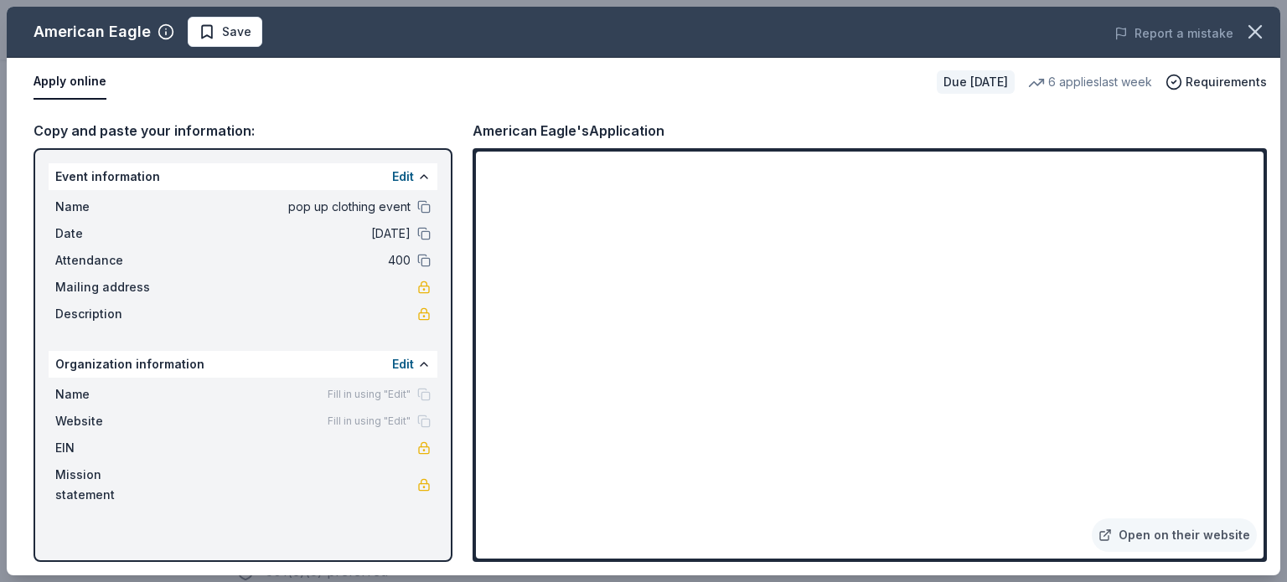
click at [621, 421] on div "American Eagle Save Report a mistake Apply online Due in 21 days 6 applies last…" at bounding box center [643, 291] width 1273 height 569
click at [624, 428] on div "American Eagle Save Report a mistake Apply online Due in 21 days 6 applies last…" at bounding box center [643, 291] width 1273 height 569
click at [616, 425] on div "American Eagle Save Report a mistake Apply online Due in 21 days 6 applies last…" at bounding box center [643, 291] width 1273 height 569
click at [611, 421] on div "American Eagle Save Report a mistake Apply online Due in 21 days 6 applies last…" at bounding box center [643, 291] width 1273 height 569
click at [611, 426] on div "American Eagle Save Report a mistake Apply online Due in 21 days 6 applies last…" at bounding box center [643, 291] width 1273 height 569
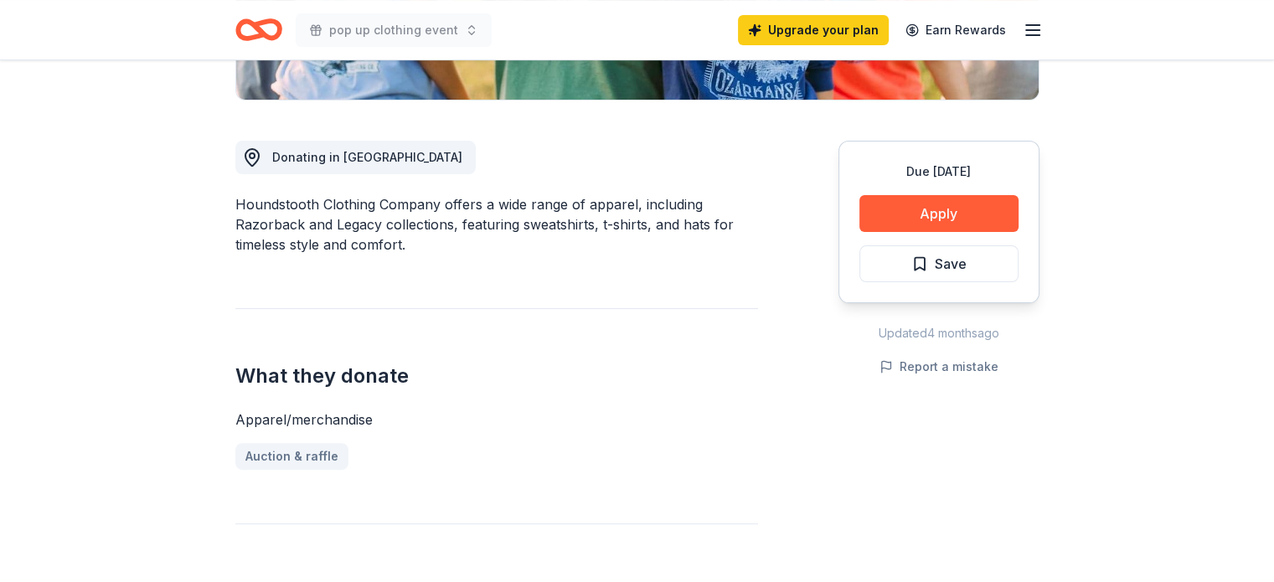
scroll to position [419, 0]
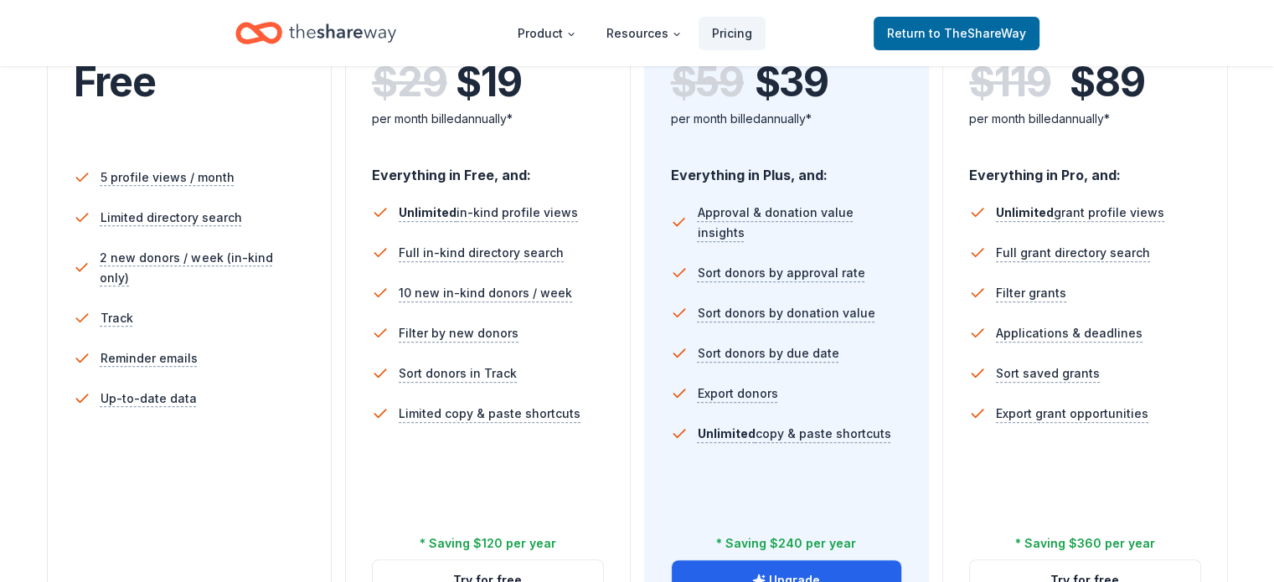
scroll to position [419, 0]
click at [781, 560] on button "Upgrade" at bounding box center [787, 580] width 230 height 40
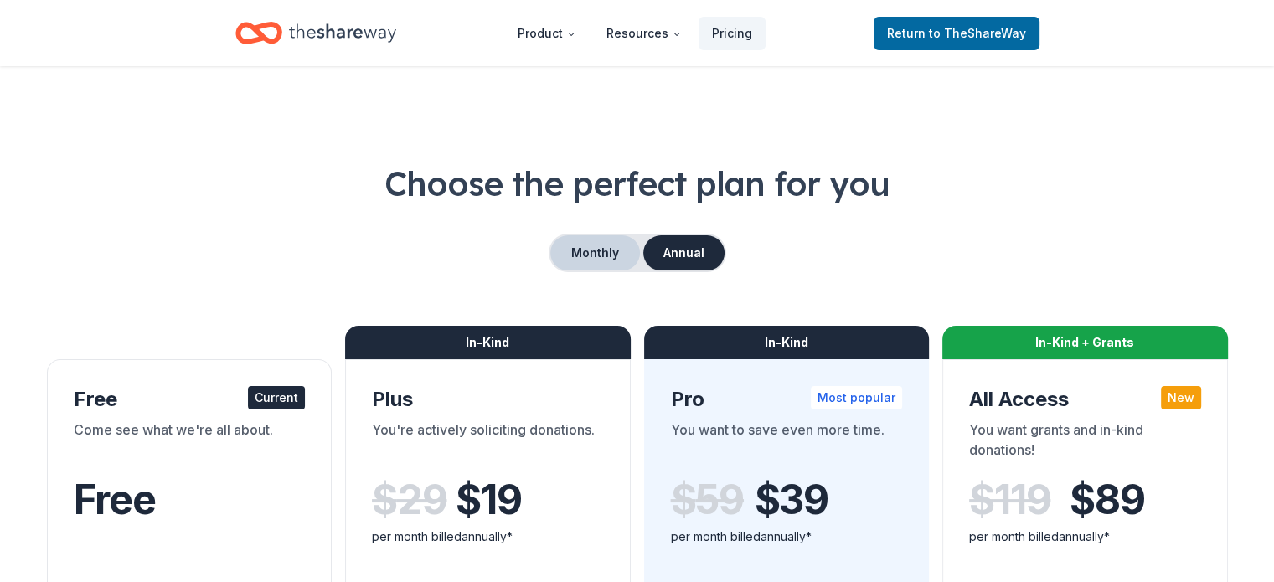
click at [623, 242] on button "Monthly" at bounding box center [595, 252] width 90 height 35
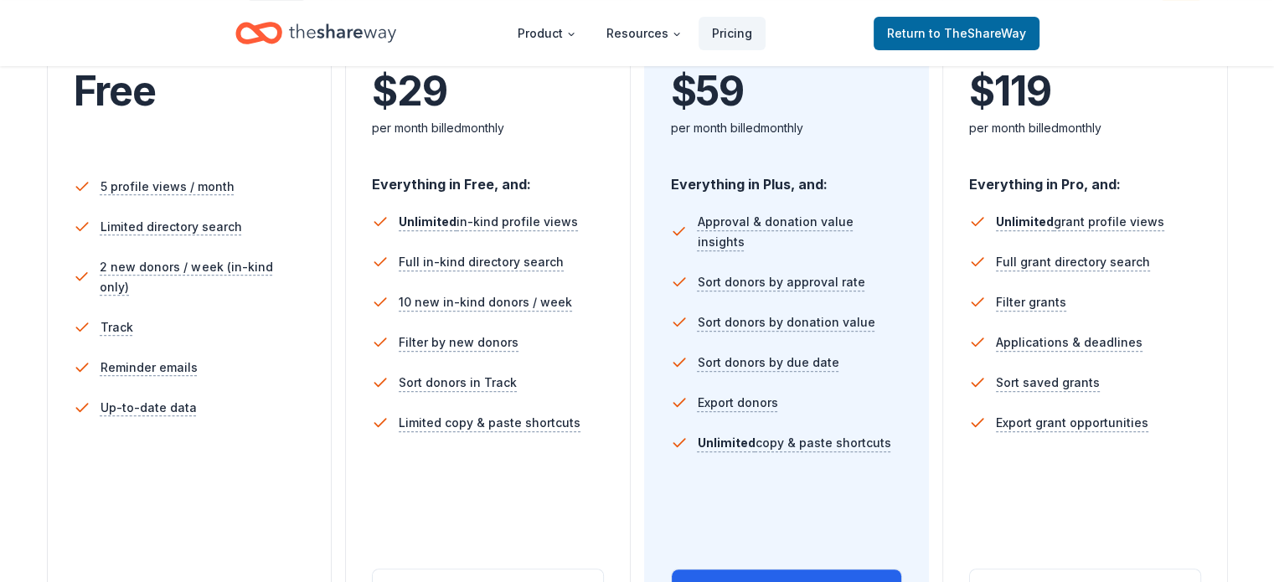
scroll to position [419, 0]
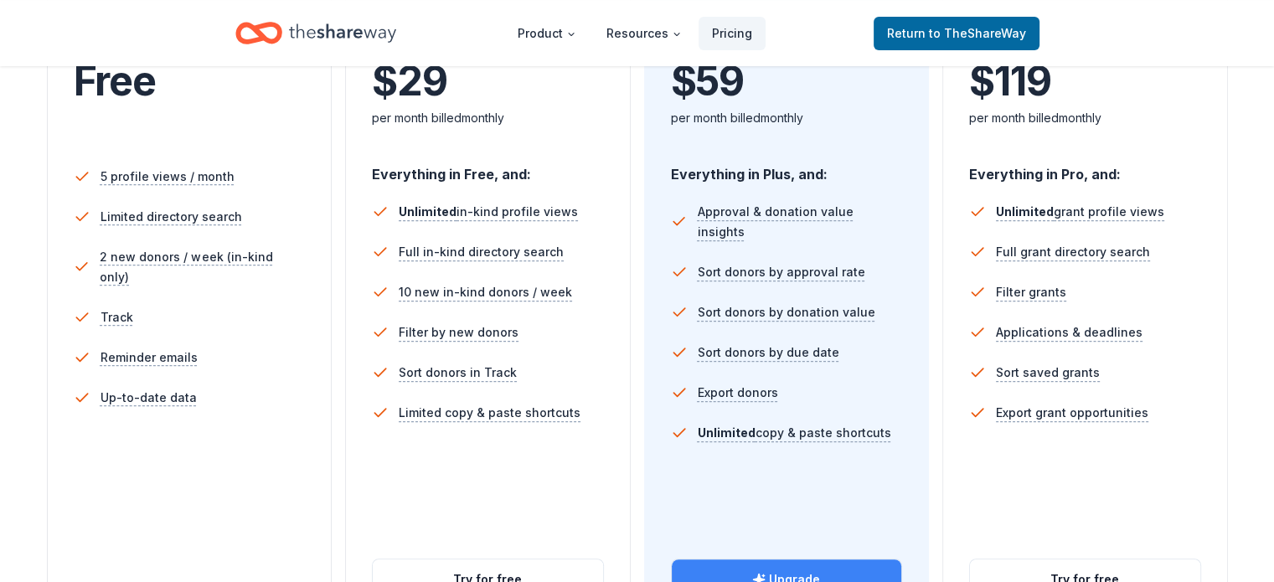
click at [781, 560] on button "Upgrade" at bounding box center [787, 580] width 230 height 40
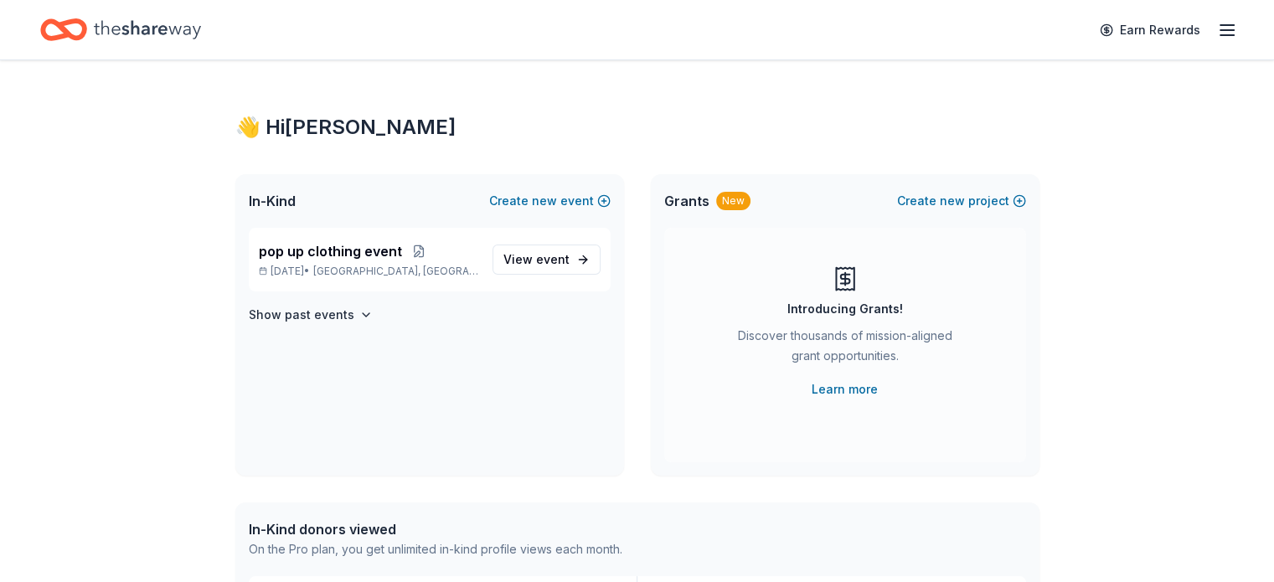
click at [1217, 31] on icon "button" at bounding box center [1227, 30] width 20 height 20
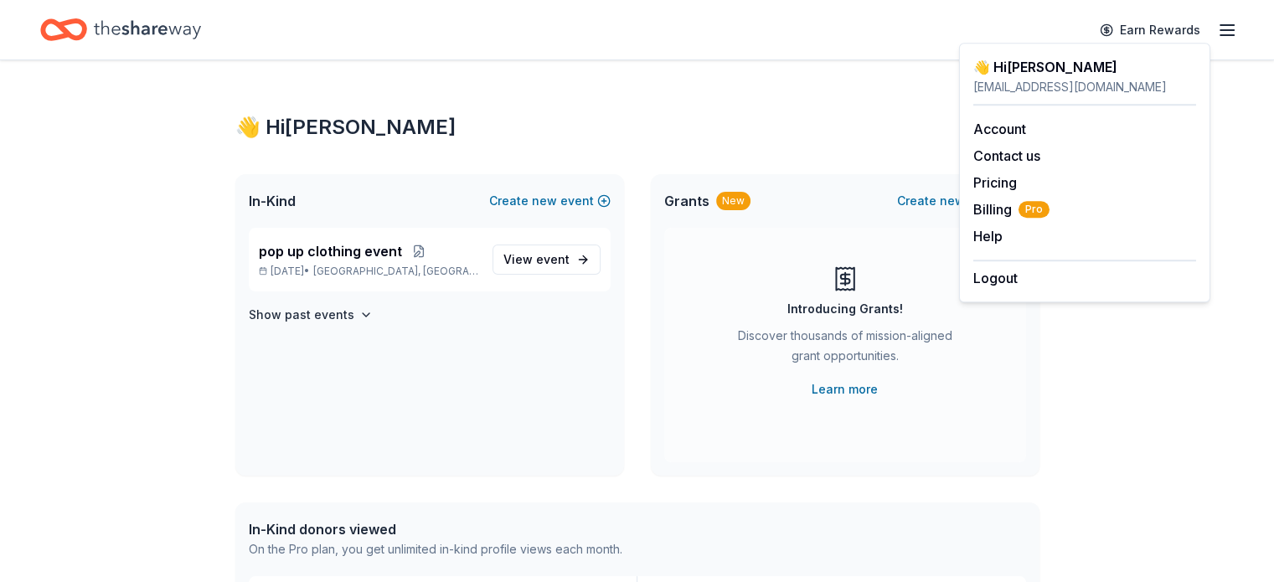
click at [1217, 31] on icon "button" at bounding box center [1227, 30] width 20 height 20
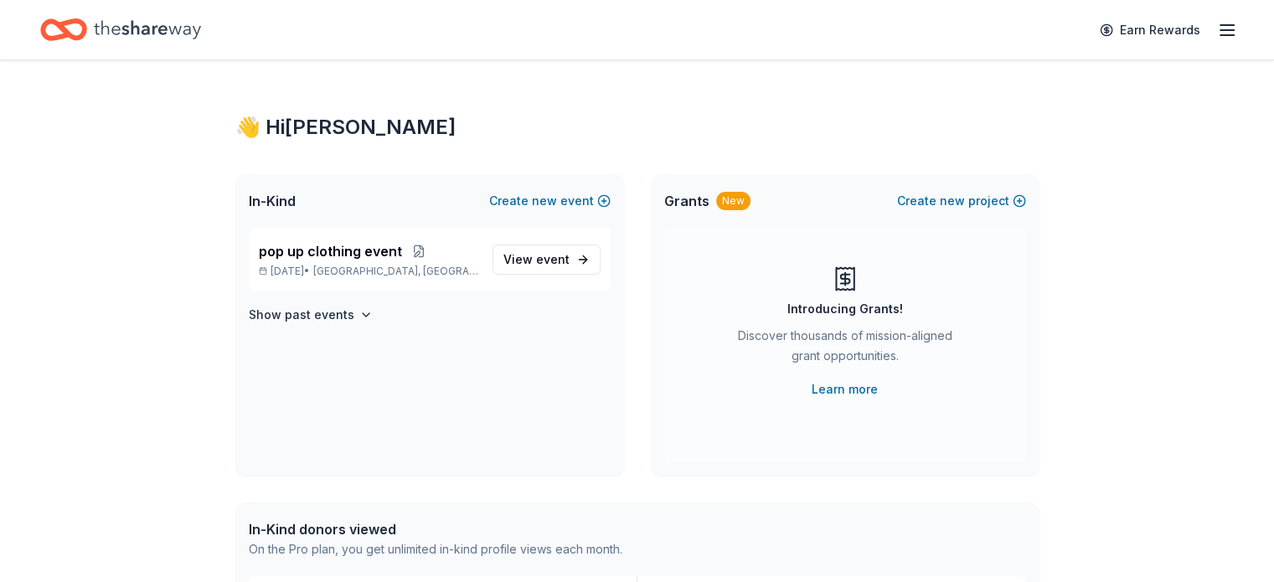
click at [201, 29] on icon "Home" at bounding box center [147, 30] width 107 height 34
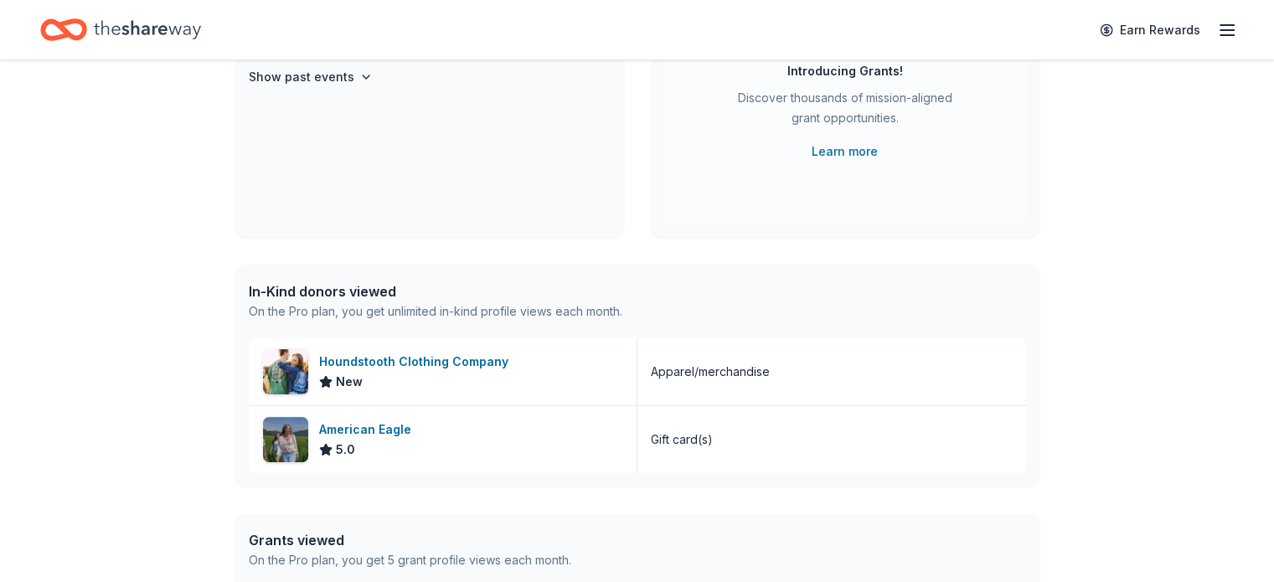
scroll to position [235, 0]
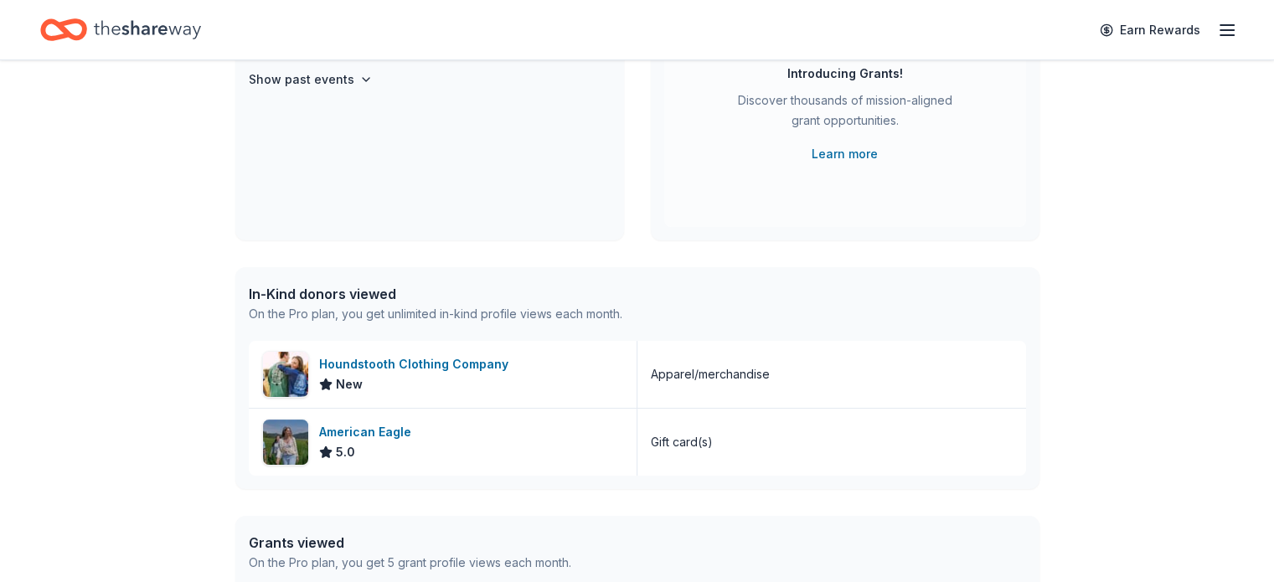
click at [201, 22] on icon "Home" at bounding box center [147, 30] width 107 height 34
click at [87, 10] on icon "Home" at bounding box center [63, 29] width 47 height 39
click at [132, 23] on icon "Home" at bounding box center [147, 30] width 107 height 34
click at [133, 23] on icon "Home" at bounding box center [147, 30] width 107 height 34
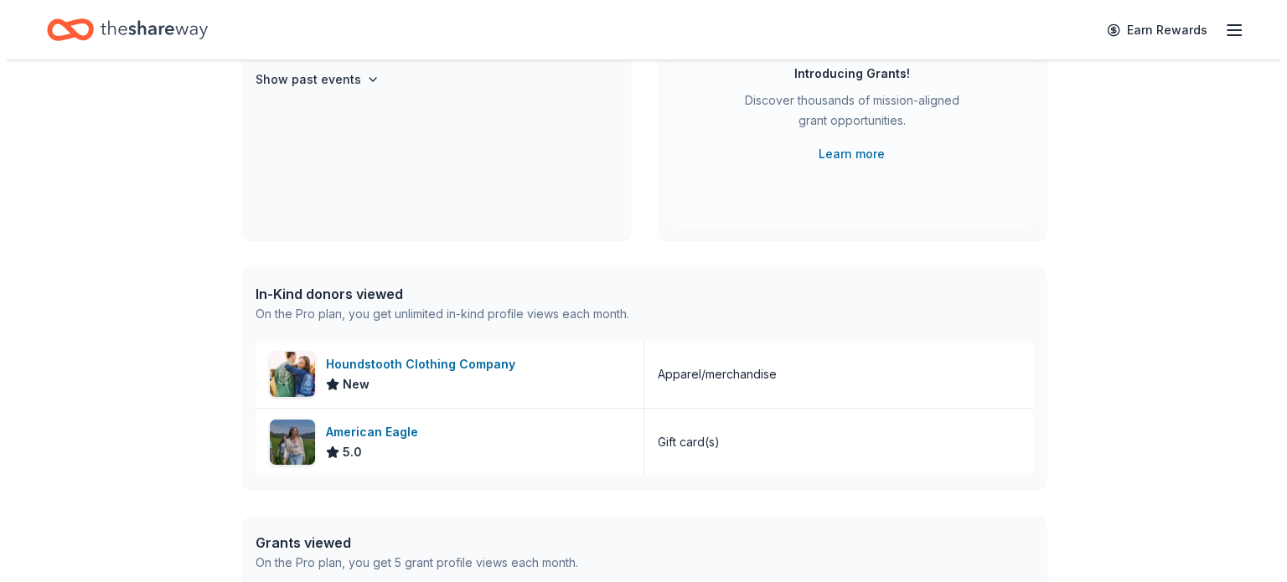
scroll to position [0, 0]
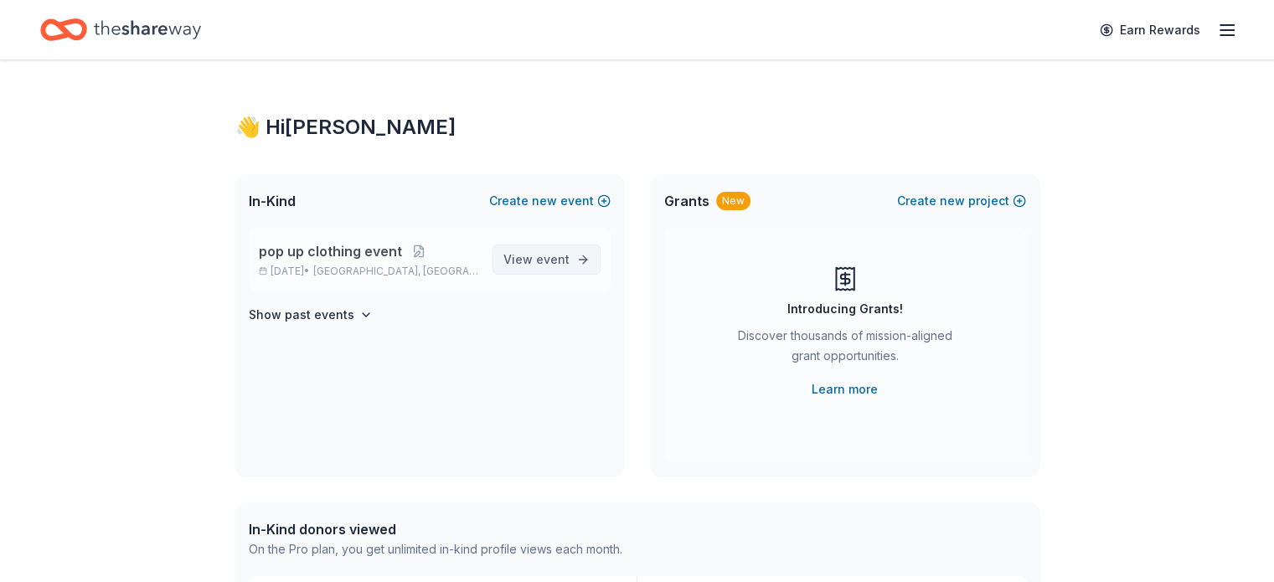
click at [560, 248] on link "View event" at bounding box center [547, 260] width 108 height 30
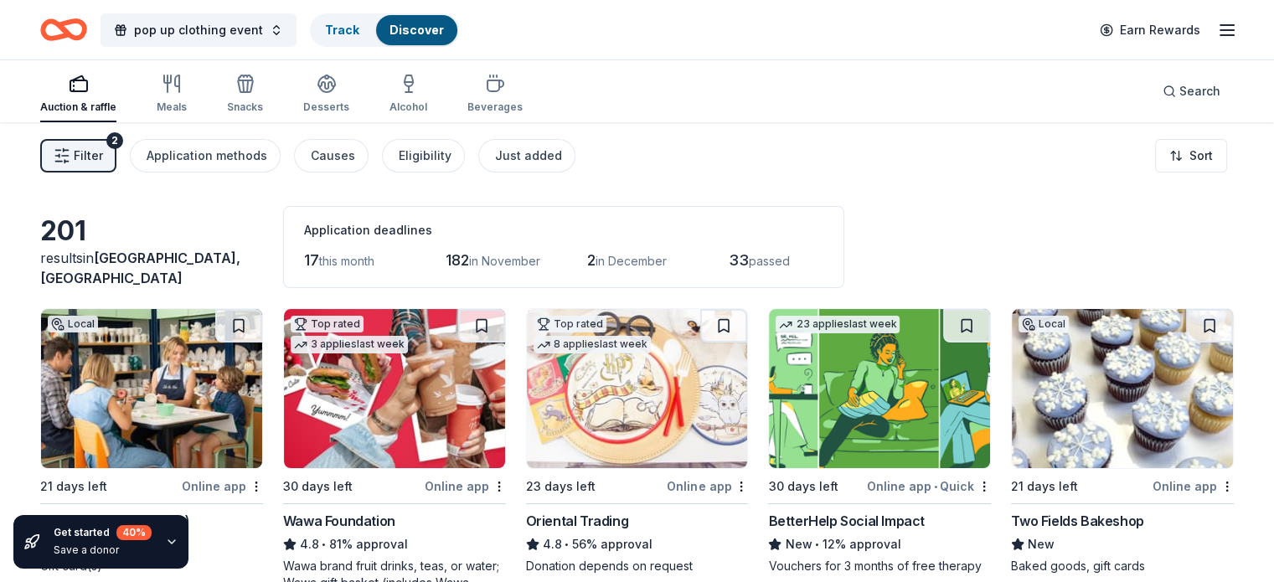
click at [103, 147] on span "Filter" at bounding box center [88, 156] width 29 height 20
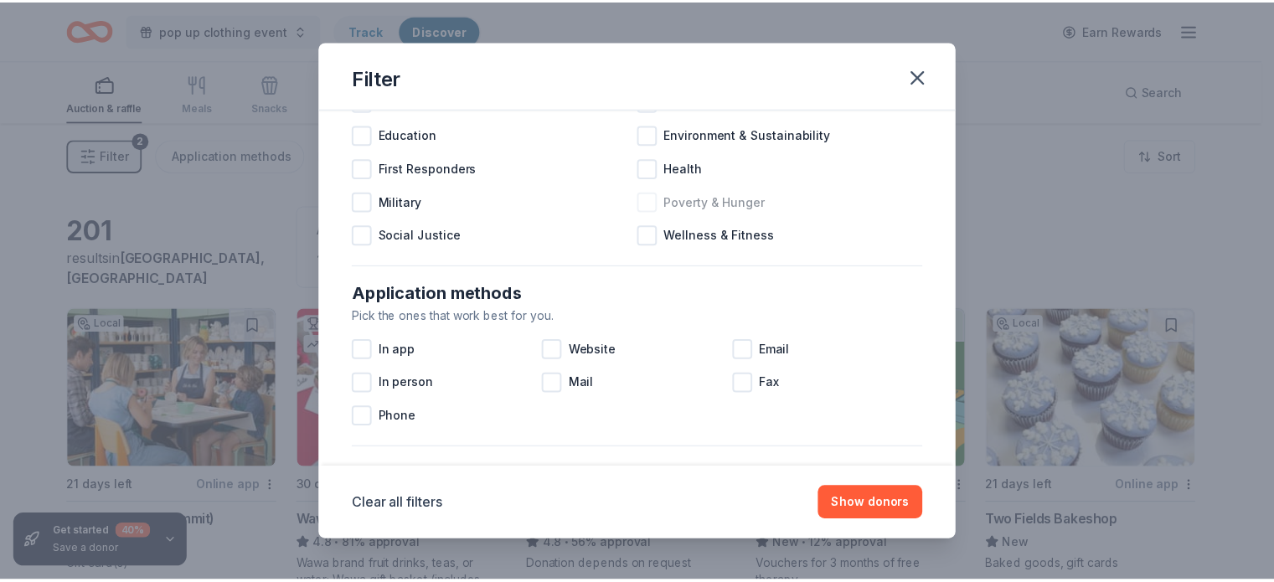
scroll to position [168, 0]
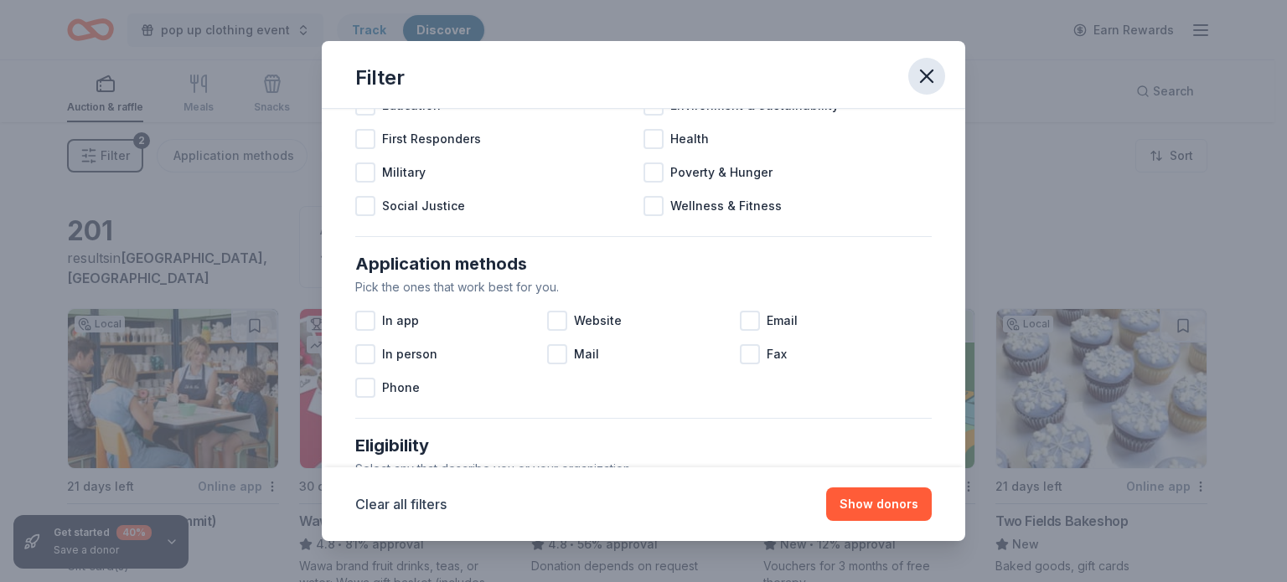
click at [931, 68] on icon "button" at bounding box center [926, 75] width 23 height 23
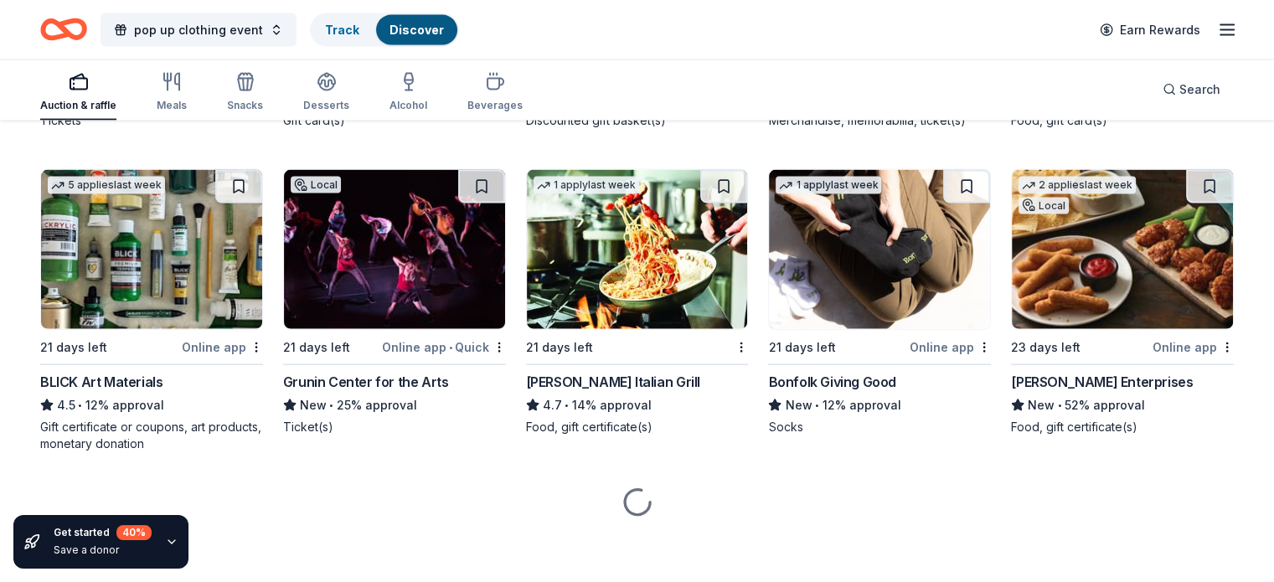
scroll to position [3680, 0]
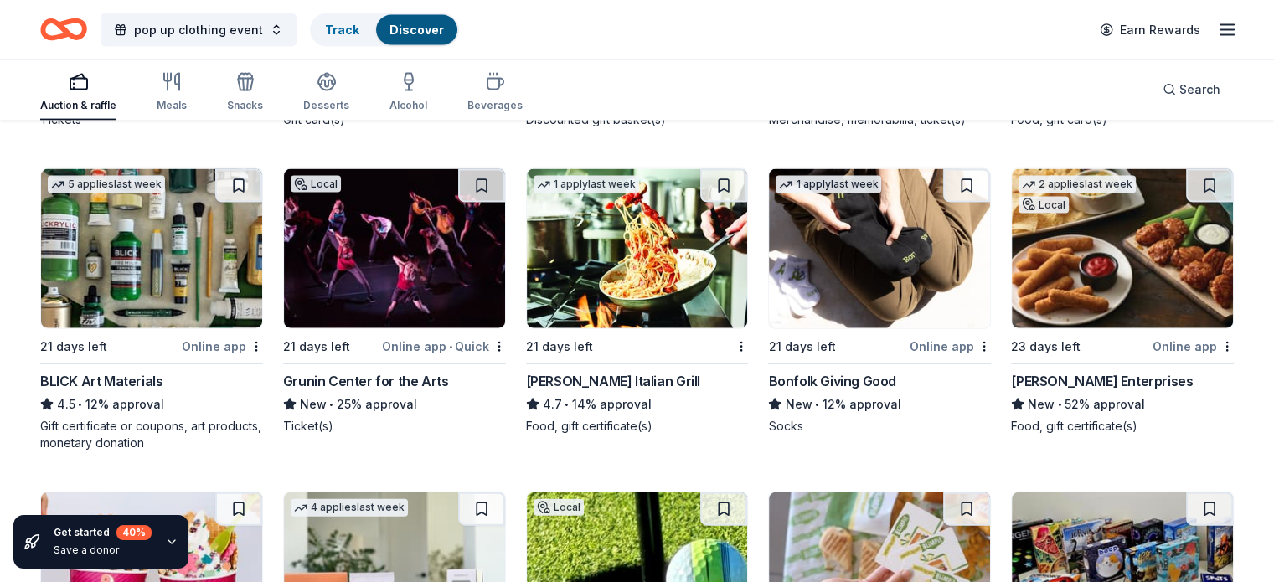
click at [869, 378] on div "Bonfolk Giving Good" at bounding box center [831, 381] width 127 height 20
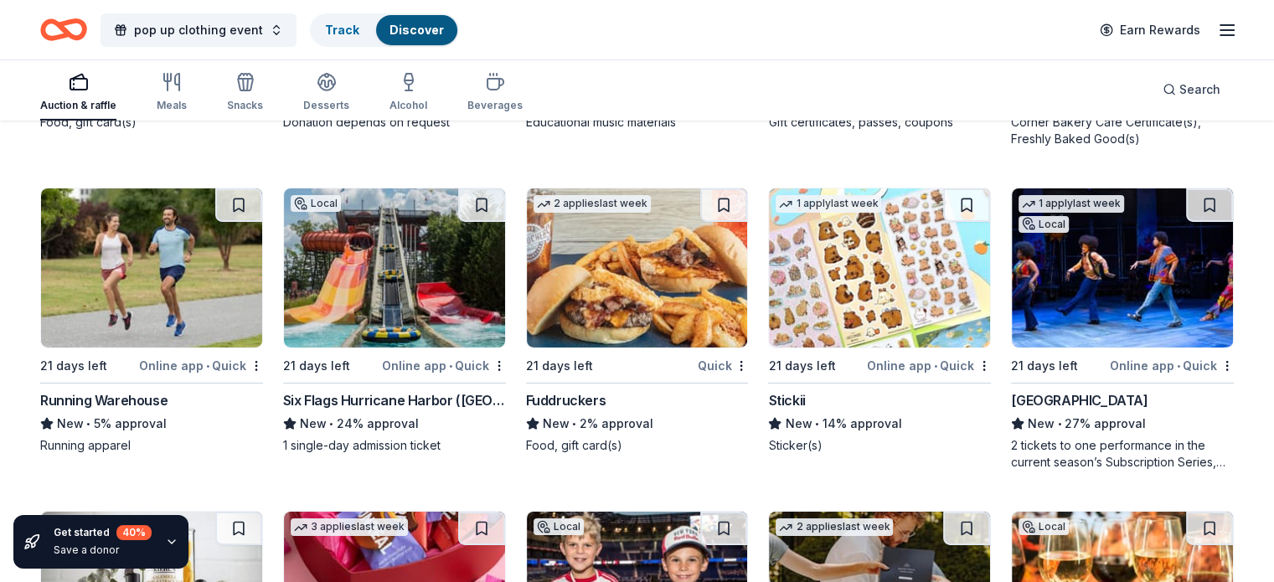
scroll to position [5602, 0]
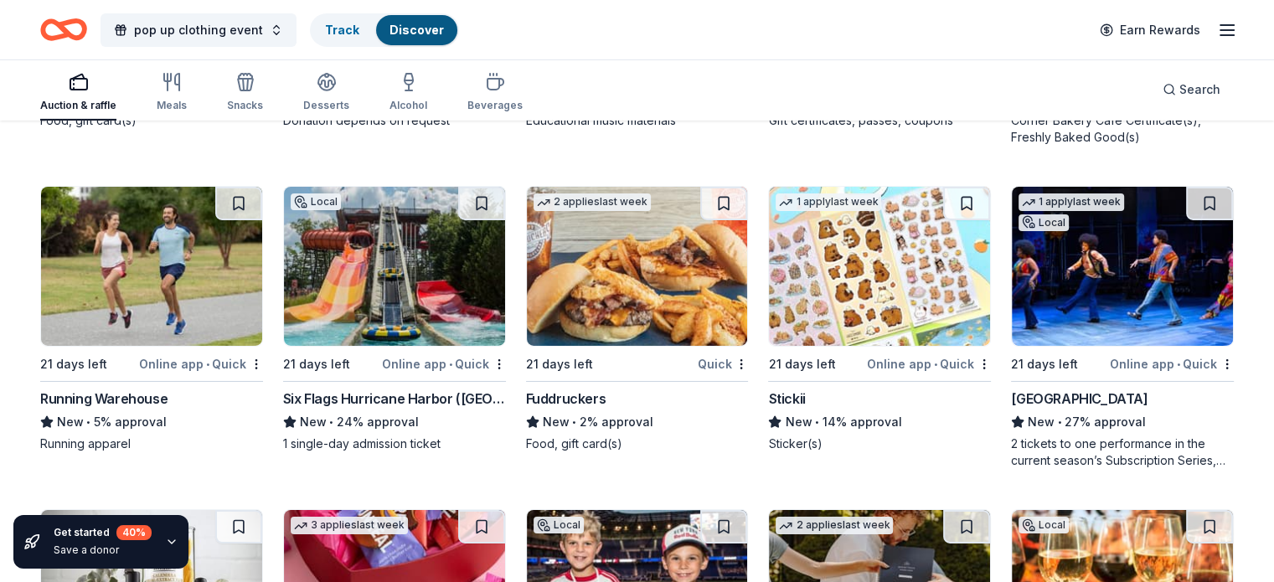
click at [144, 291] on img at bounding box center [151, 266] width 221 height 159
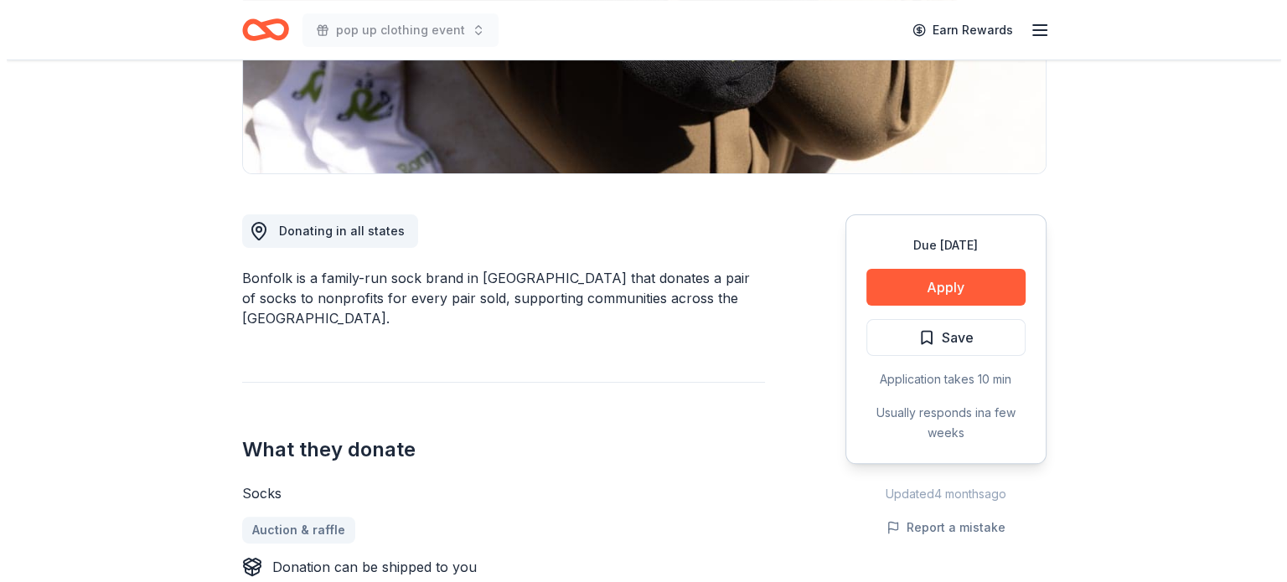
scroll to position [419, 0]
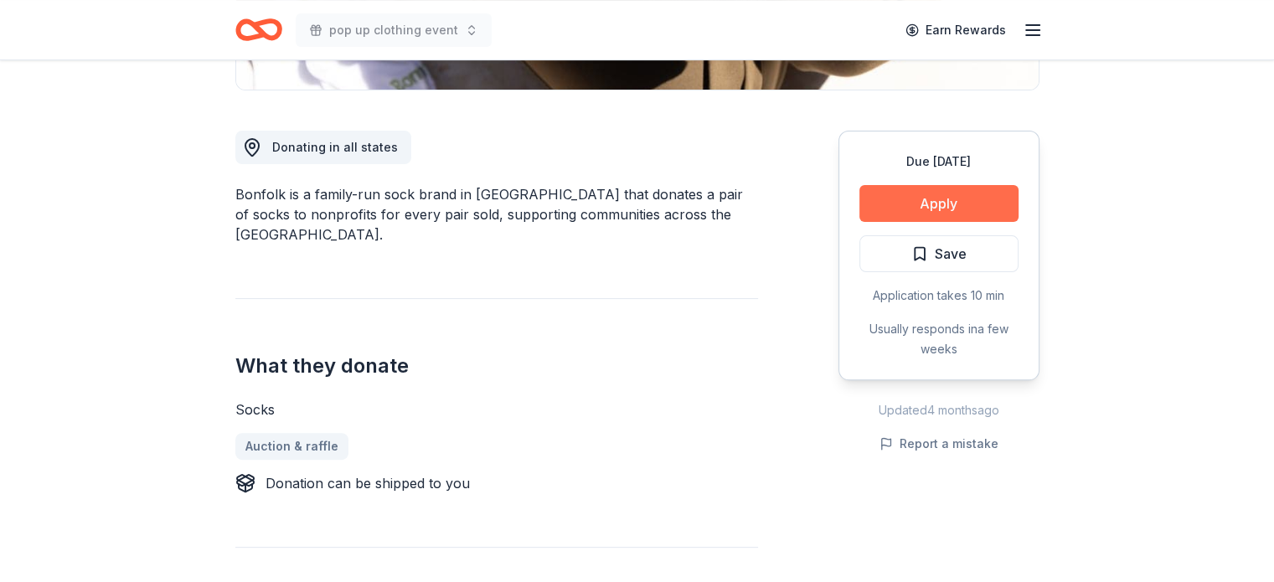
click at [919, 193] on button "Apply" at bounding box center [938, 203] width 159 height 37
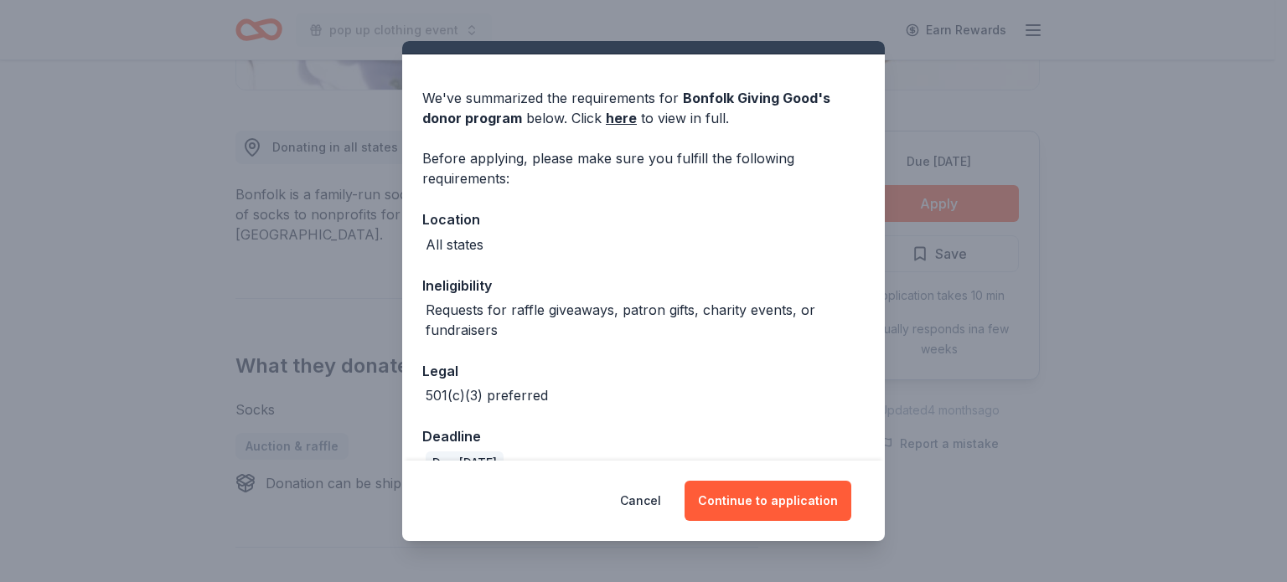
scroll to position [67, 0]
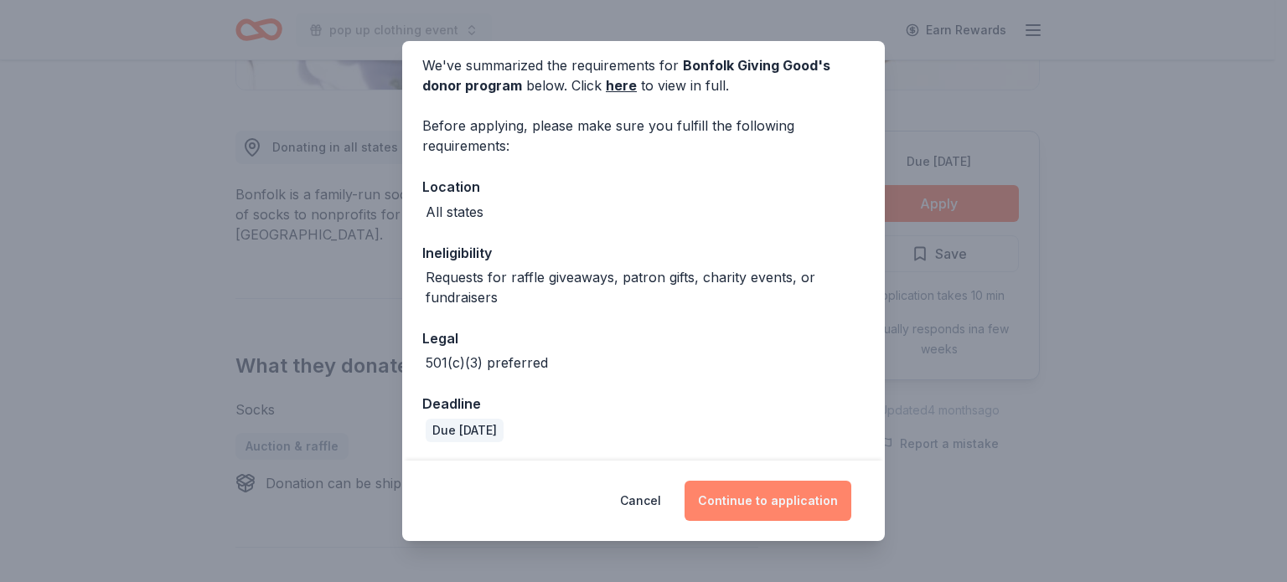
click at [777, 495] on button "Continue to application" at bounding box center [767, 501] width 167 height 40
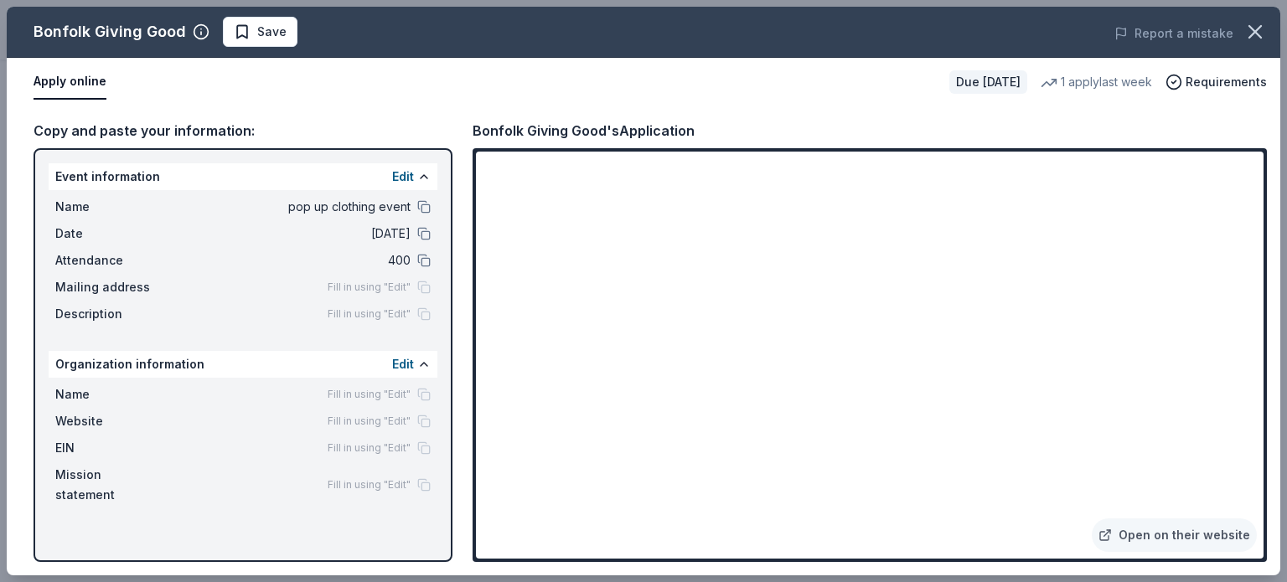
click at [391, 385] on div "Name Fill in using "Edit"" at bounding box center [242, 394] width 375 height 20
click at [395, 364] on button "Edit" at bounding box center [403, 364] width 22 height 20
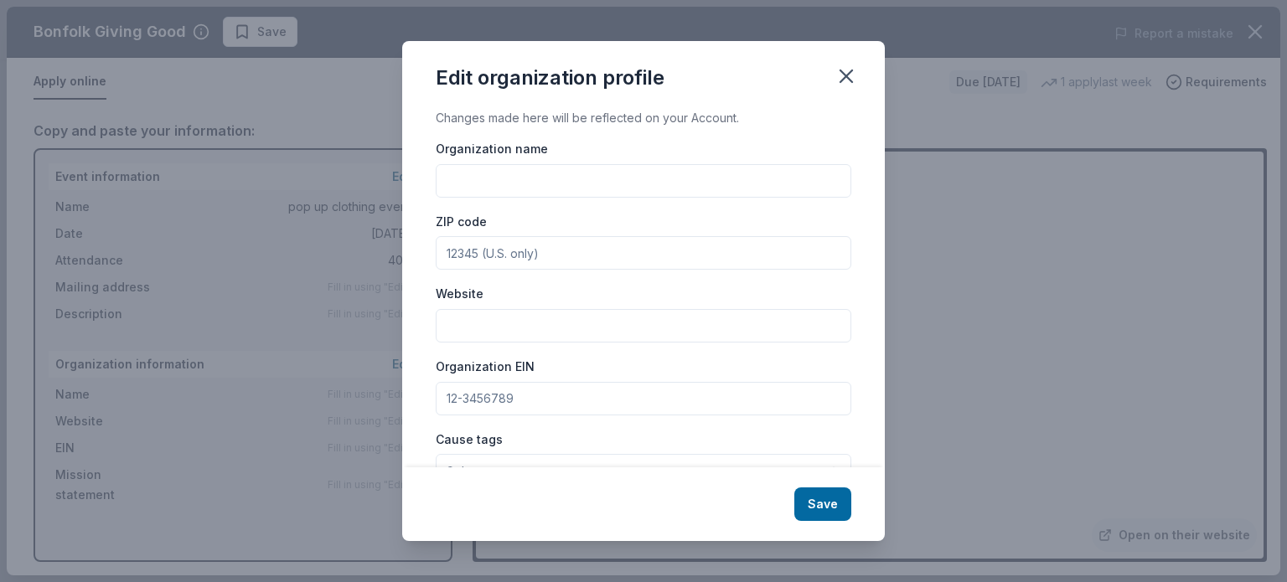
click at [500, 167] on input "Organization name" at bounding box center [643, 181] width 415 height 34
type input "[PERSON_NAME] foundation"
click at [539, 264] on input "ZIP code" at bounding box center [643, 253] width 415 height 34
type input "07922"
click at [498, 314] on input "Website" at bounding box center [643, 326] width 415 height 34
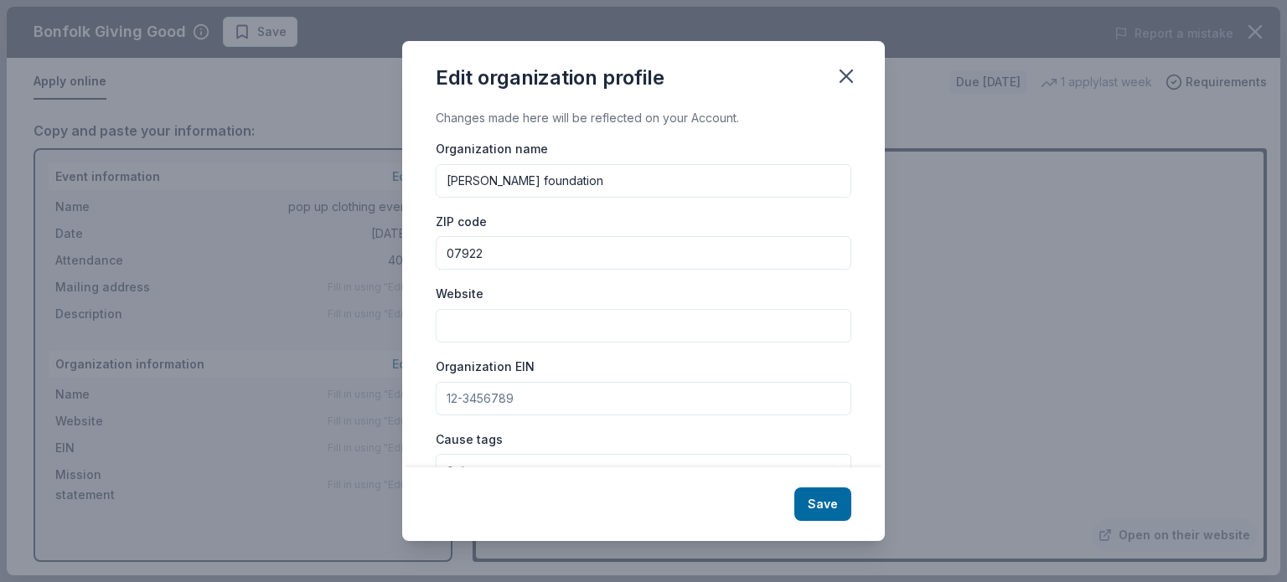
paste input "[URL][DOMAIN_NAME]"
type input "[URL][DOMAIN_NAME]"
click at [550, 398] on input "Organization EIN" at bounding box center [643, 399] width 415 height 34
paste input "[US_EMPLOYER_IDENTIFICATION_NUMBER]"
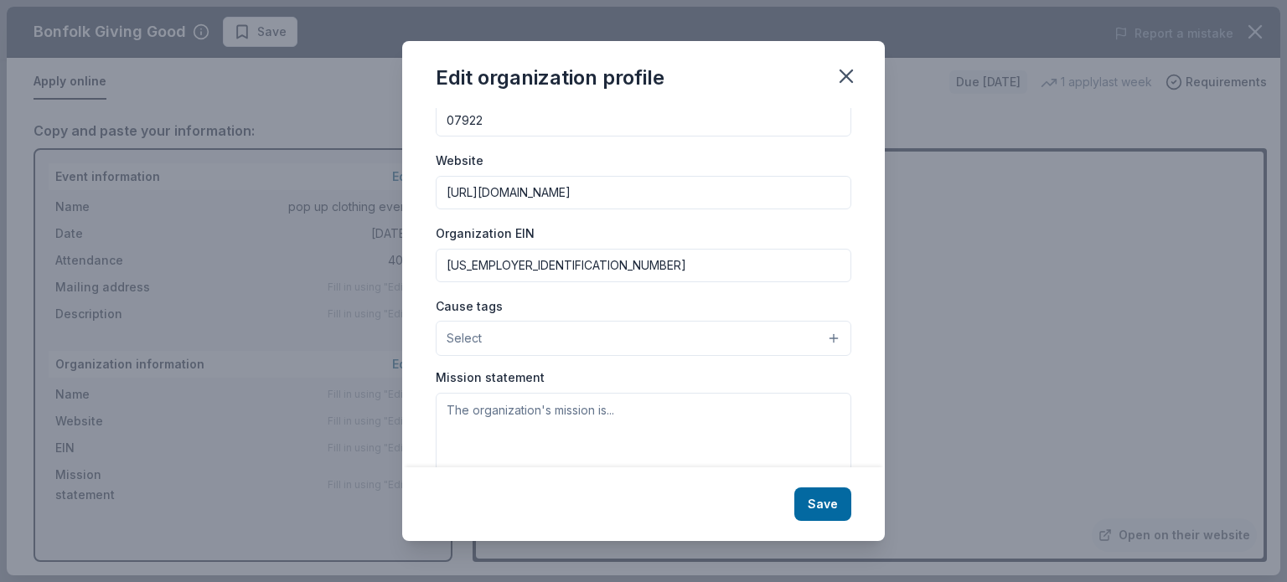
scroll to position [200, 0]
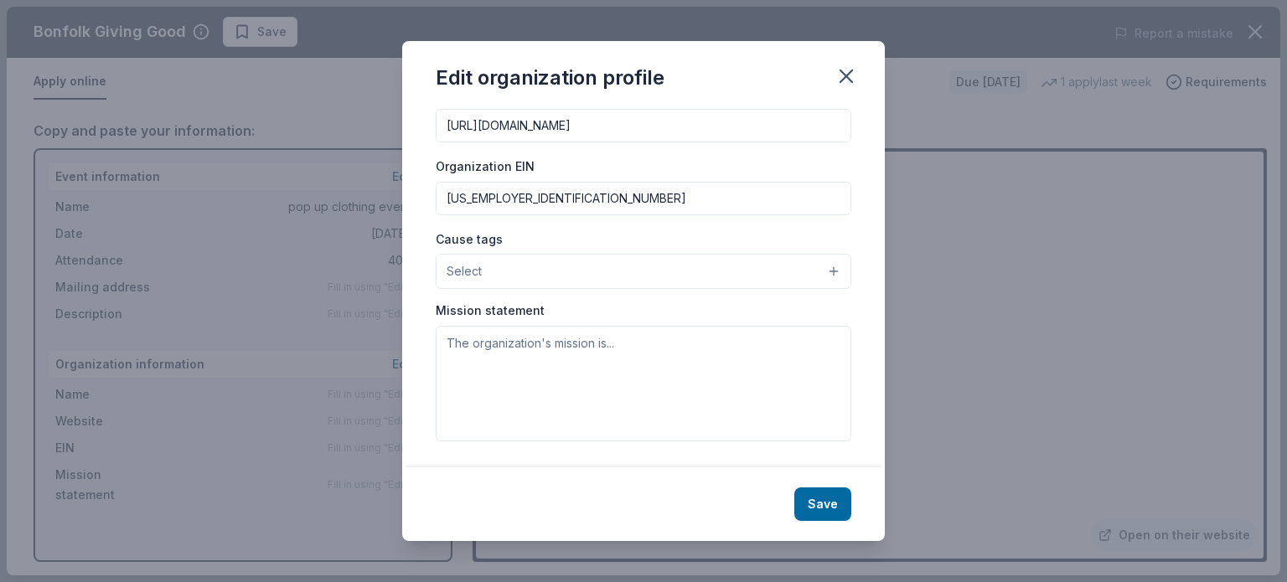
type input "[US_EMPLOYER_IDENTIFICATION_NUMBER]"
click at [541, 261] on button "Select" at bounding box center [643, 271] width 415 height 35
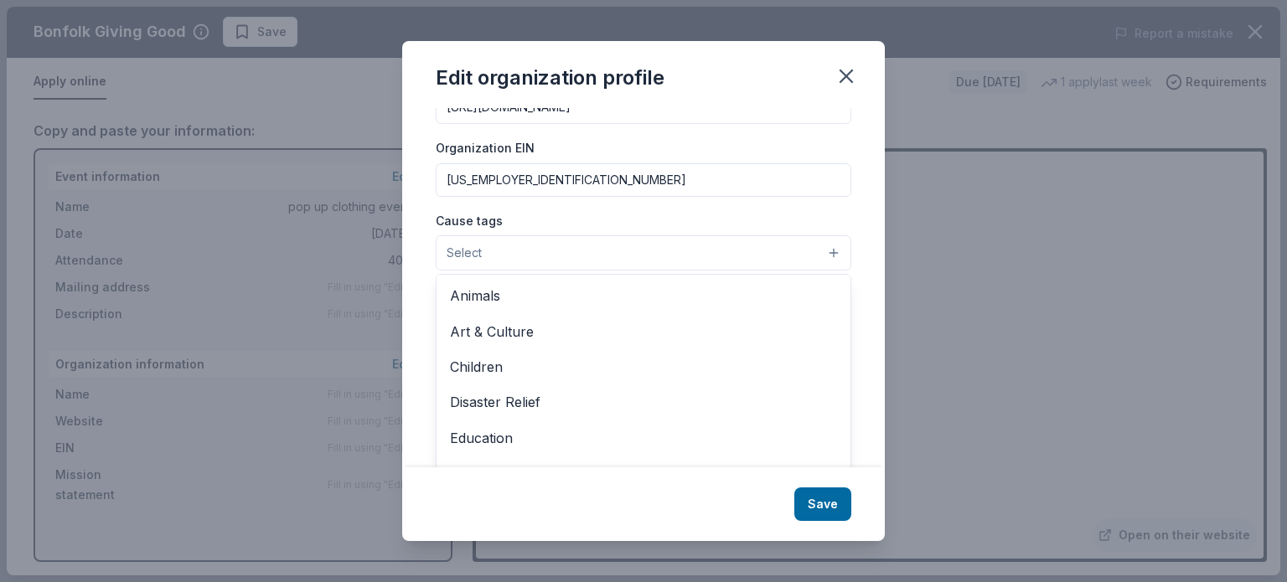
scroll to position [226, 0]
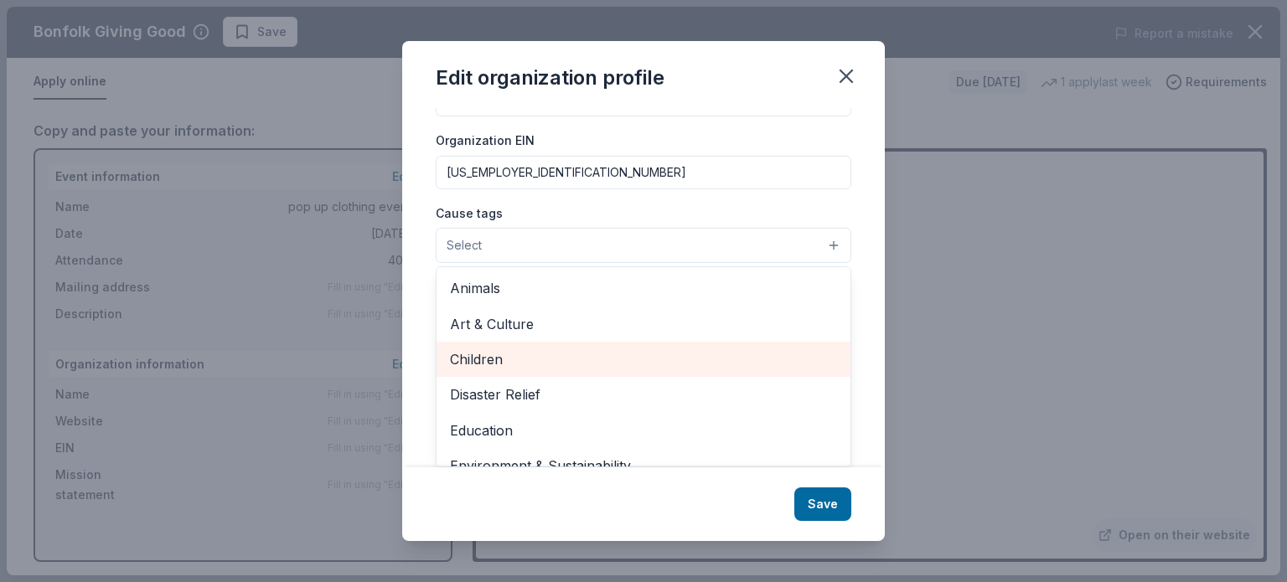
click at [553, 355] on span "Children" at bounding box center [643, 359] width 387 height 22
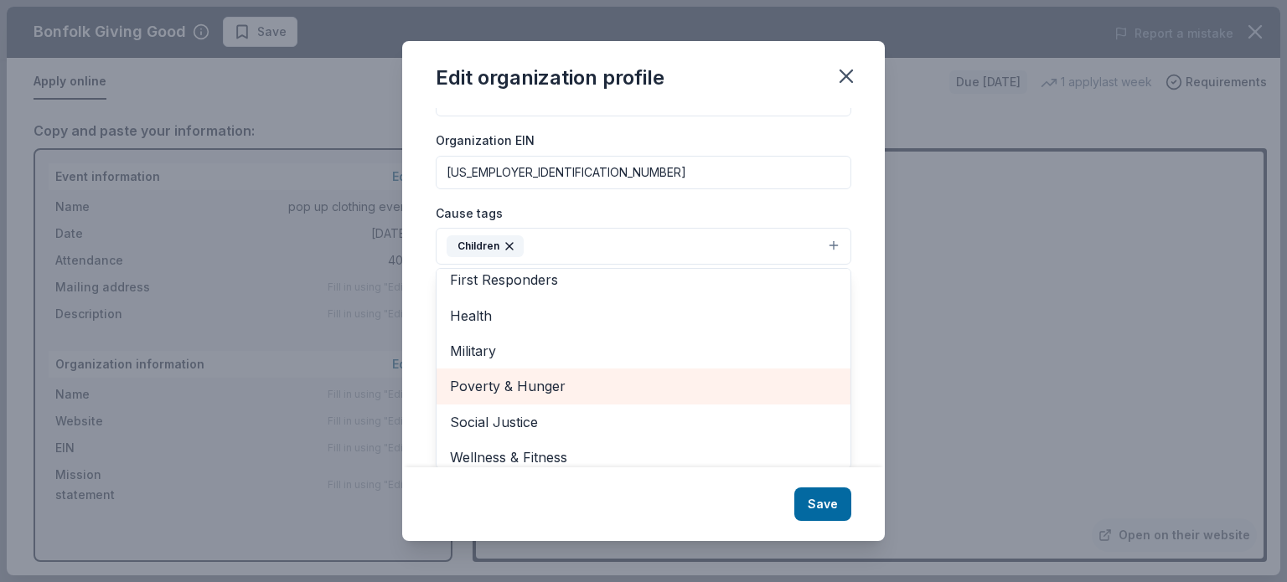
scroll to position [198, 0]
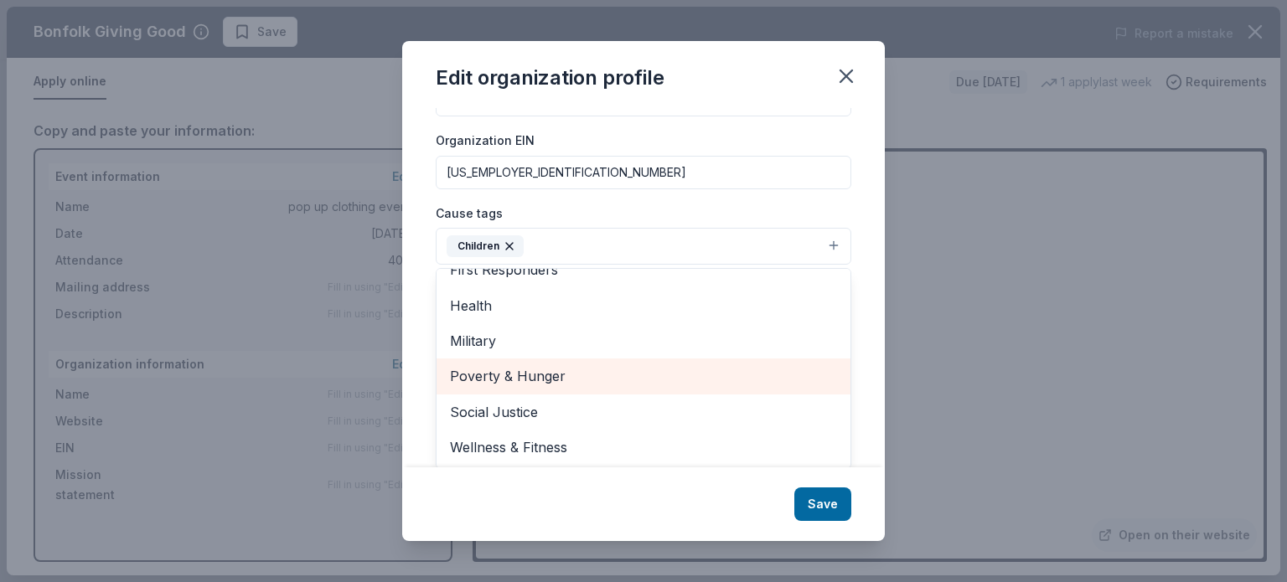
click at [612, 374] on span "Poverty & Hunger" at bounding box center [643, 376] width 387 height 22
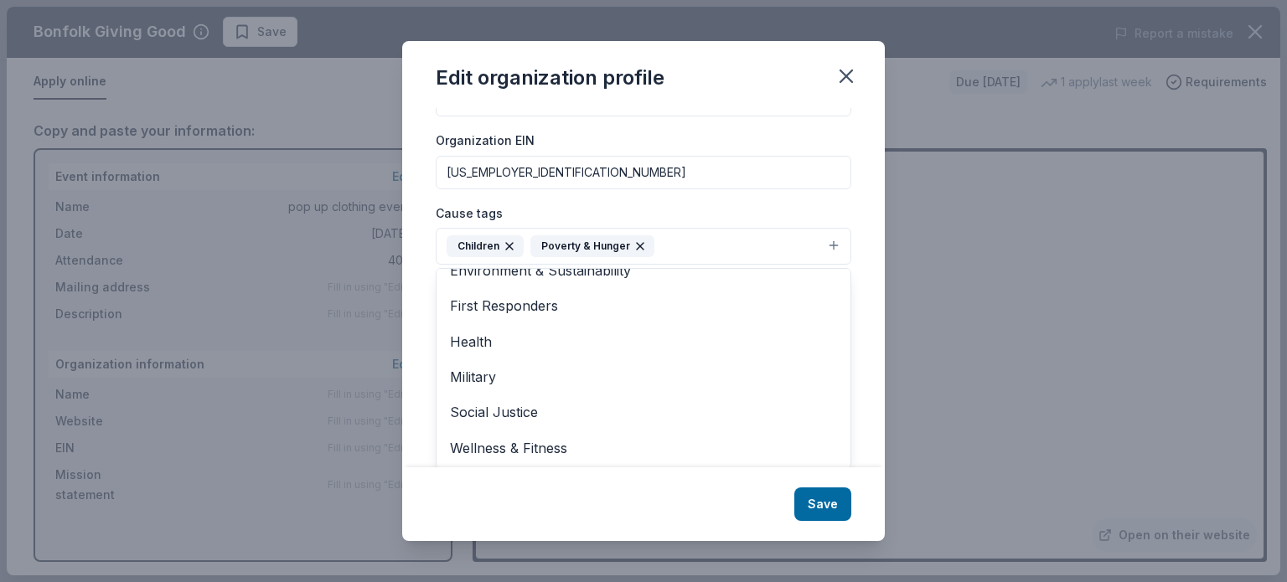
click at [838, 240] on div "Changes made here will be reflected on your Account. Organization name [PERSON_…" at bounding box center [643, 287] width 482 height 359
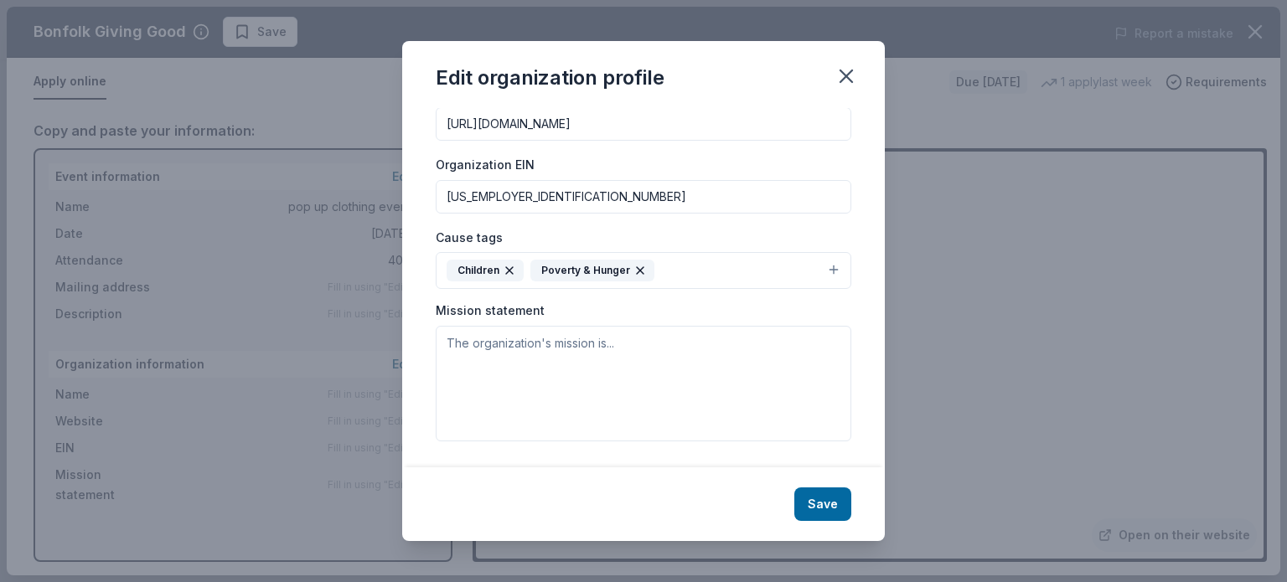
scroll to position [201, 0]
click at [814, 502] on button "Save" at bounding box center [822, 505] width 57 height 34
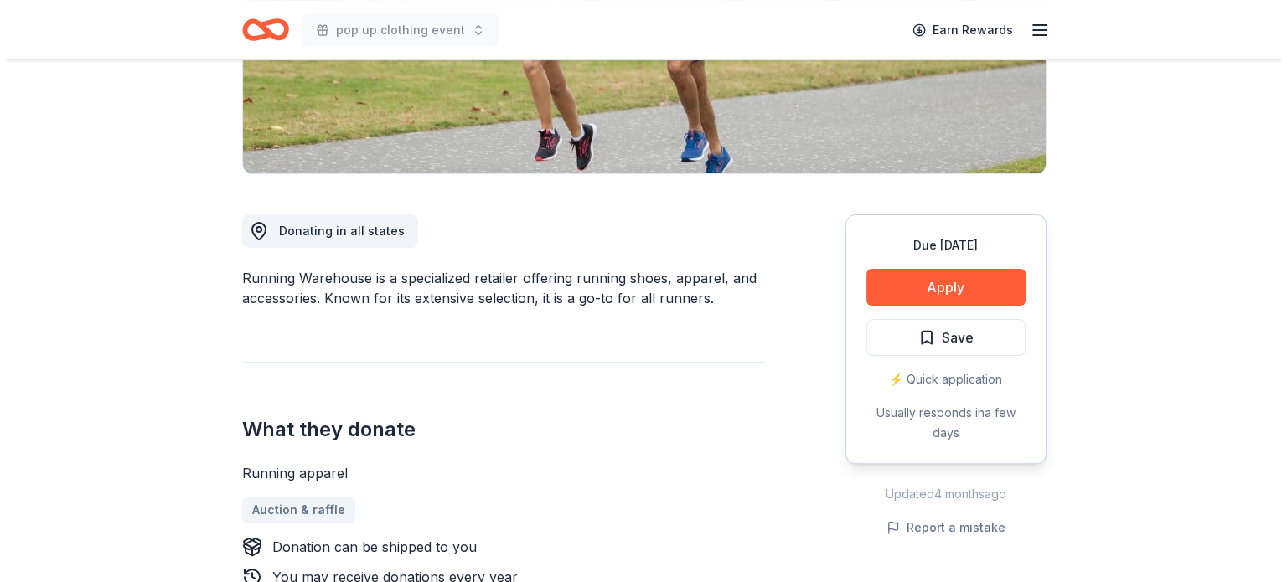
scroll to position [419, 0]
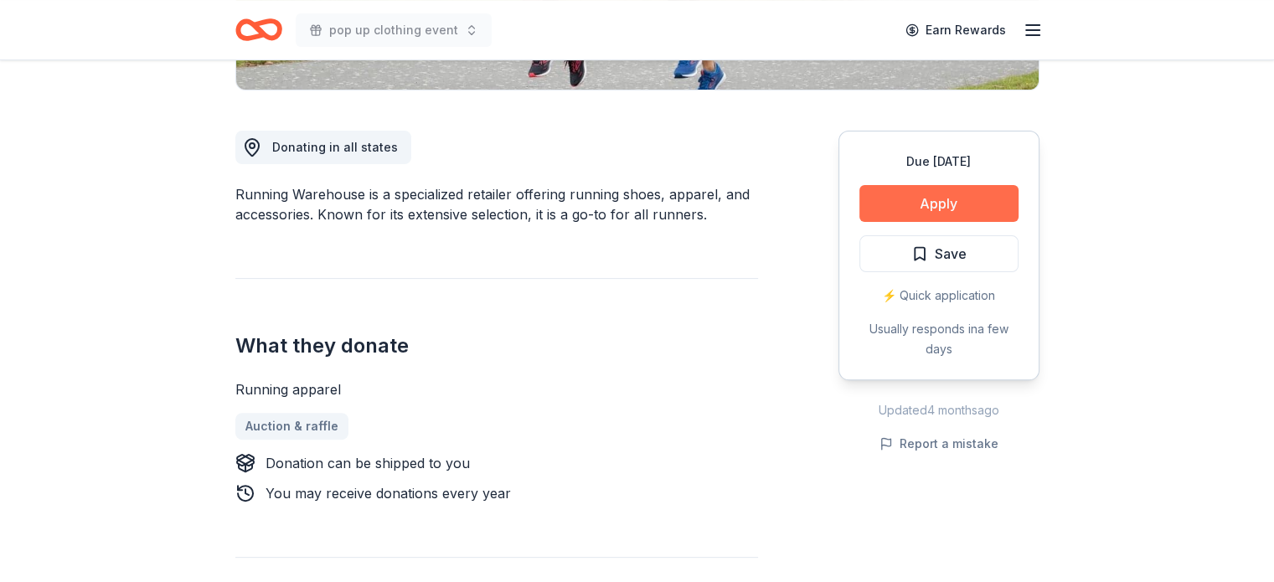
click at [892, 190] on button "Apply" at bounding box center [938, 203] width 159 height 37
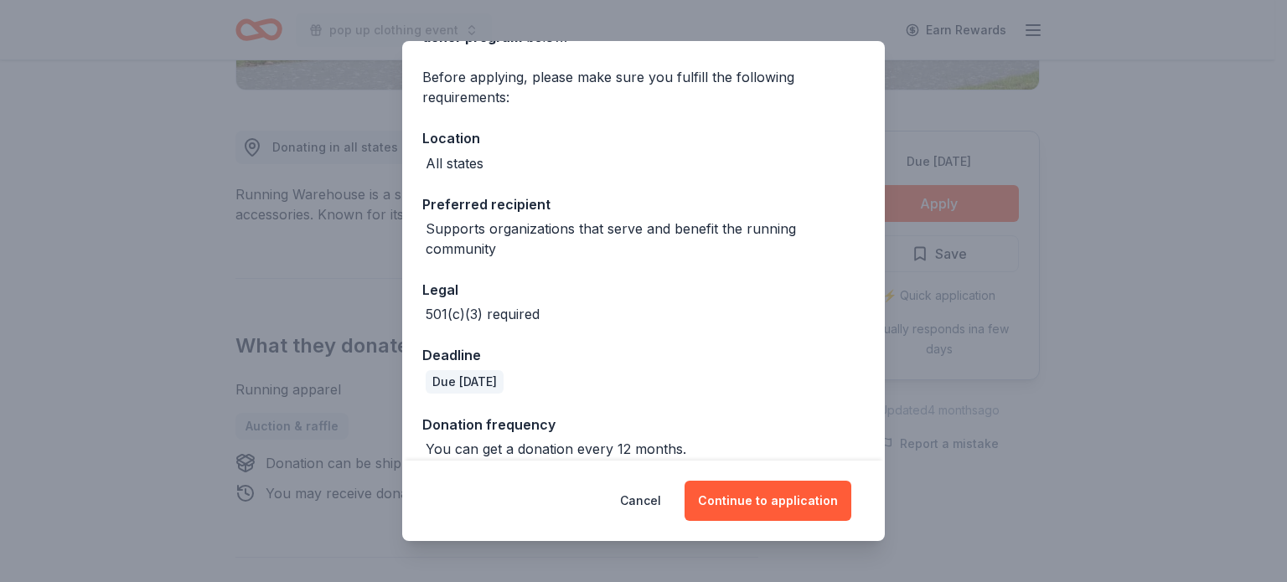
scroll to position [133, 0]
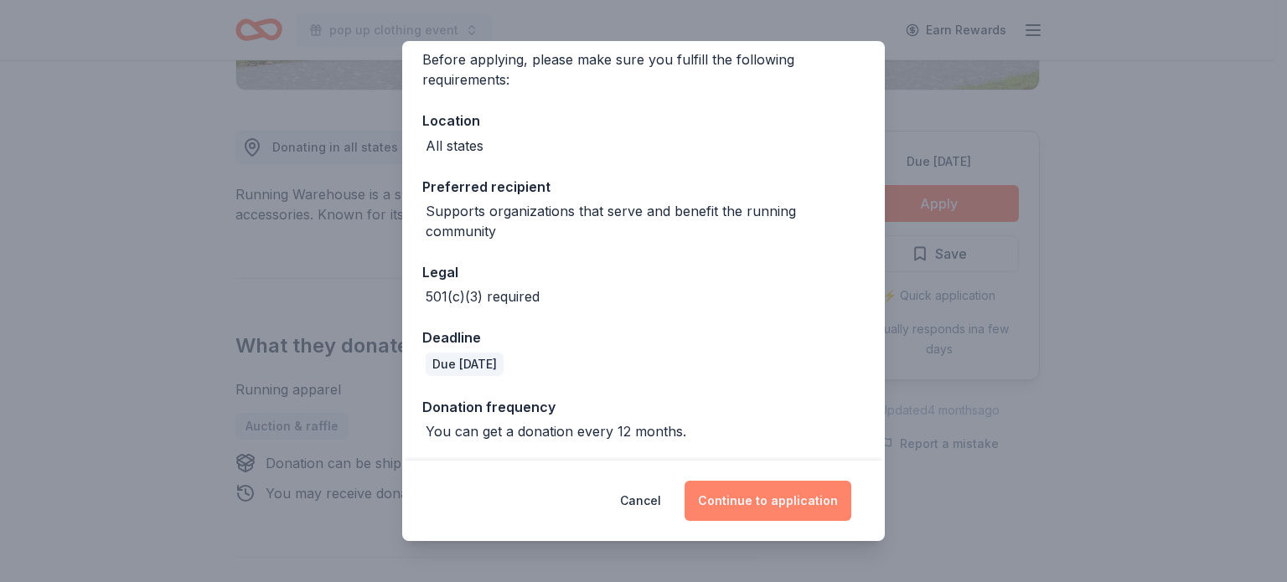
click at [761, 493] on button "Continue to application" at bounding box center [767, 501] width 167 height 40
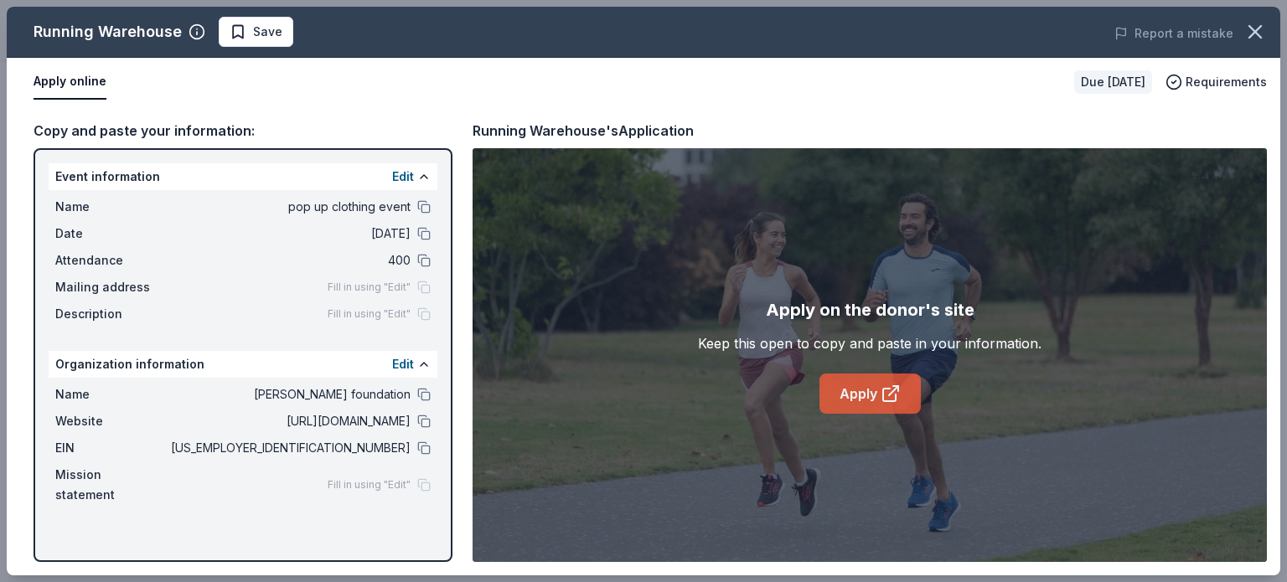
click at [856, 386] on link "Apply" at bounding box center [869, 394] width 101 height 40
click at [885, 380] on link "Apply" at bounding box center [869, 394] width 101 height 40
